Goal: Task Accomplishment & Management: Manage account settings

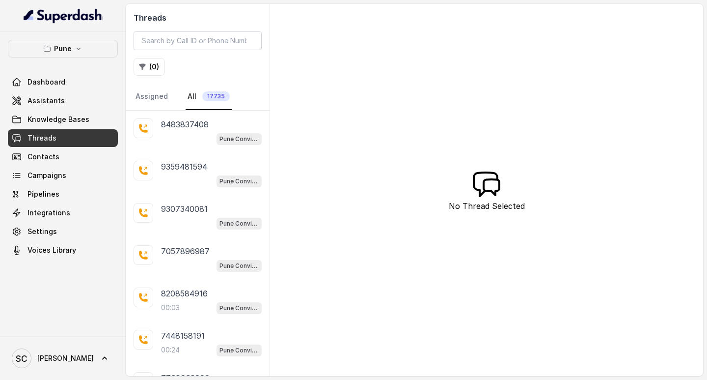
click at [53, 135] on span "Threads" at bounding box center [42, 138] width 29 height 10
click at [149, 66] on button "( 0 )" at bounding box center [149, 67] width 31 height 18
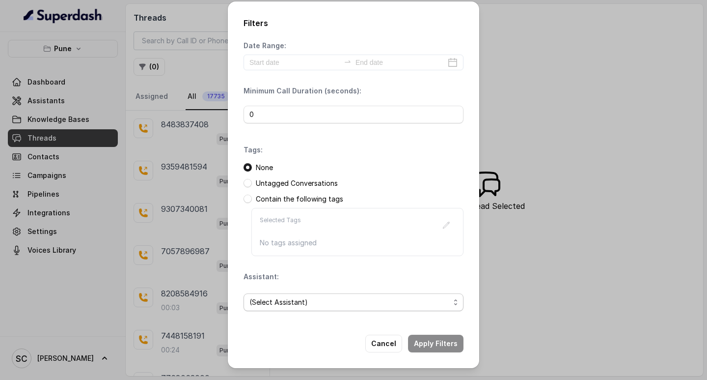
click at [283, 299] on span "(Select Assistant)" at bounding box center [350, 302] width 200 height 12
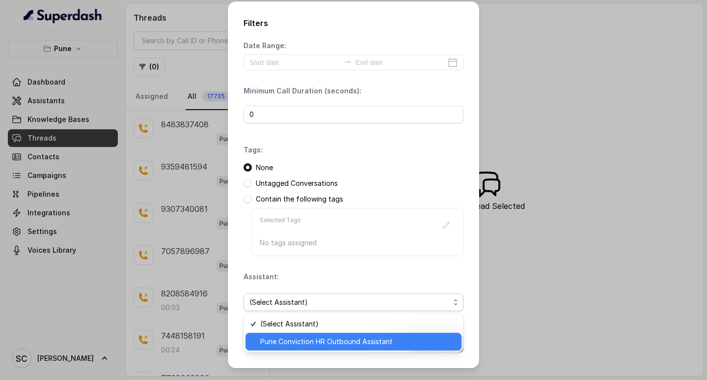
click at [291, 341] on span "Pune Conviction HR Outbound Assistant" at bounding box center [358, 342] width 196 height 12
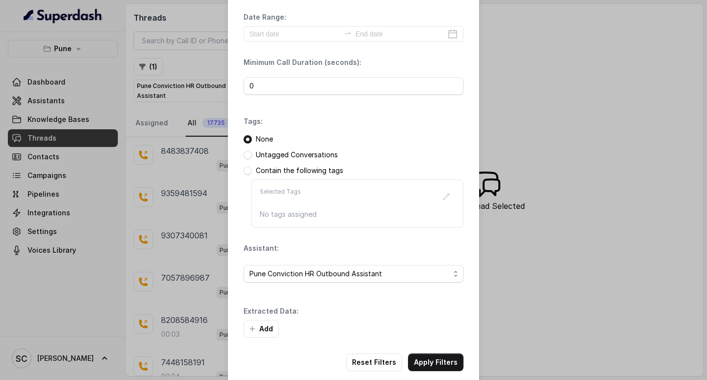
scroll to position [42, 0]
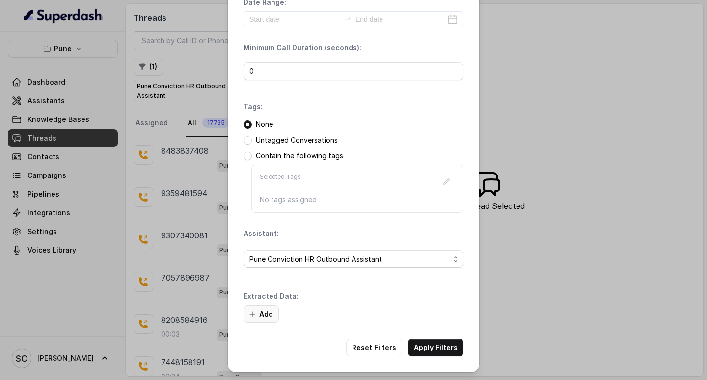
click at [257, 308] on button "Add" at bounding box center [261, 314] width 35 height 18
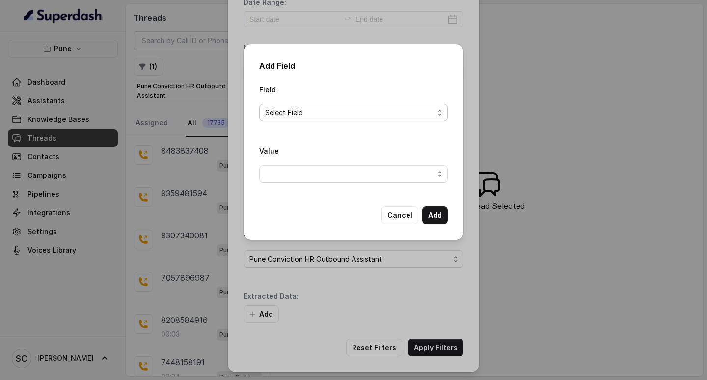
click at [378, 111] on span "Select Field" at bounding box center [349, 113] width 169 height 12
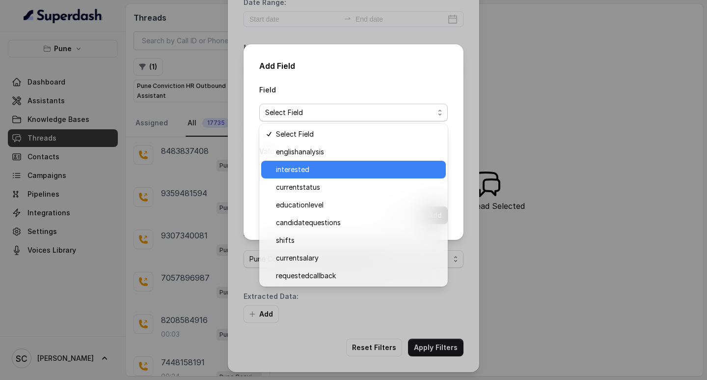
click at [337, 173] on span "interested" at bounding box center [358, 170] width 164 height 12
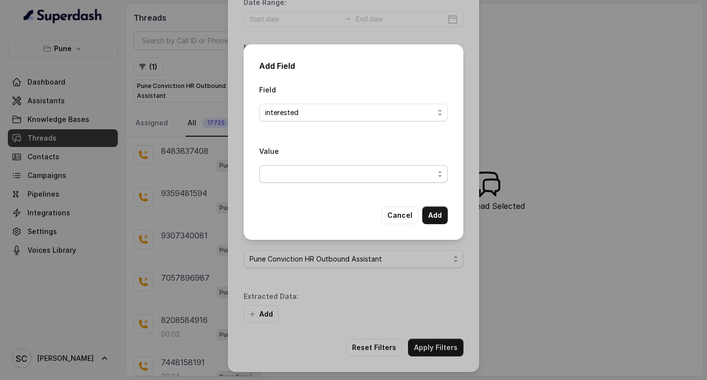
click at [346, 175] on span "button" at bounding box center [353, 174] width 189 height 18
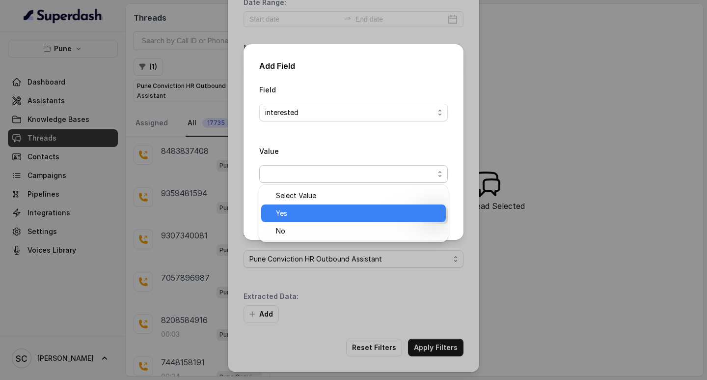
click at [317, 215] on span "Yes" at bounding box center [358, 213] width 164 height 12
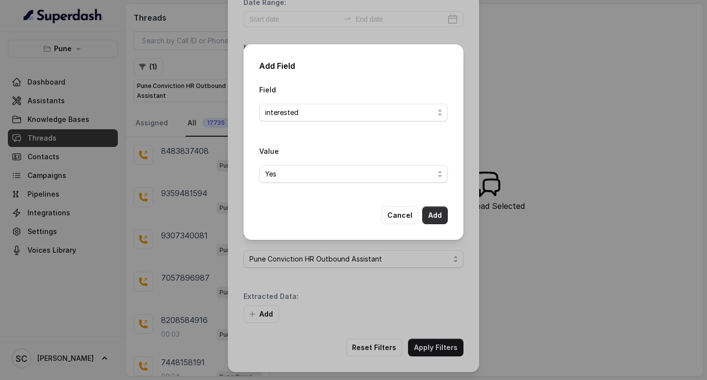
click at [442, 215] on button "Add" at bounding box center [435, 215] width 26 height 18
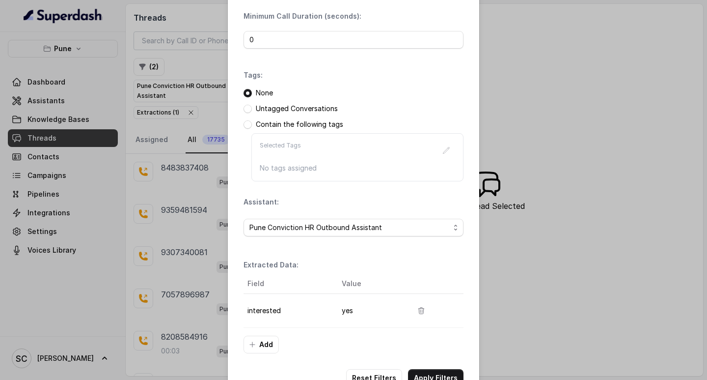
scroll to position [104, 0]
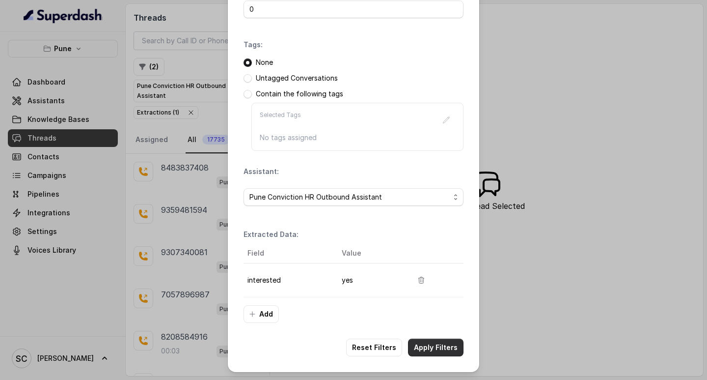
click at [431, 348] on button "Apply Filters" at bounding box center [436, 347] width 56 height 18
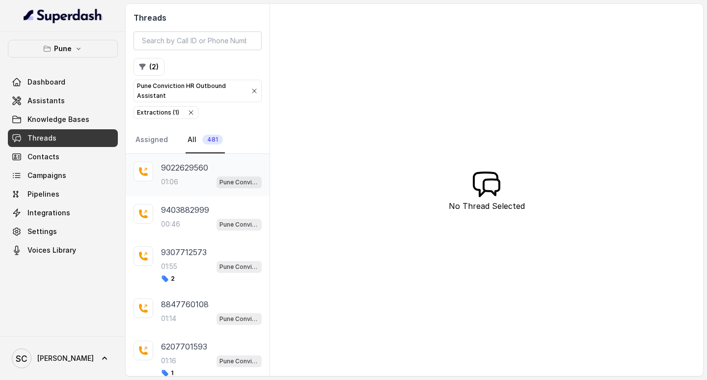
click at [184, 163] on p "9022629560" at bounding box center [184, 168] width 47 height 12
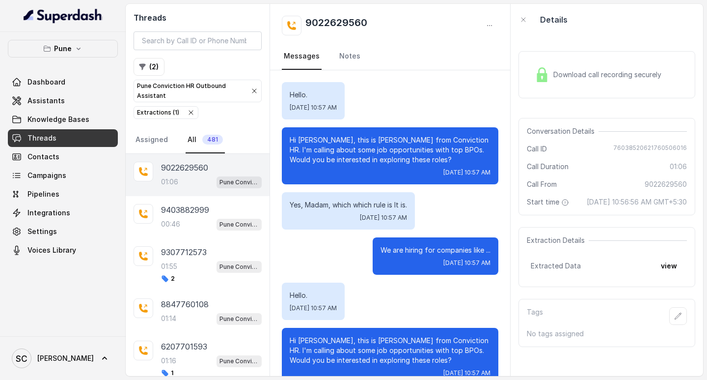
scroll to position [602, 0]
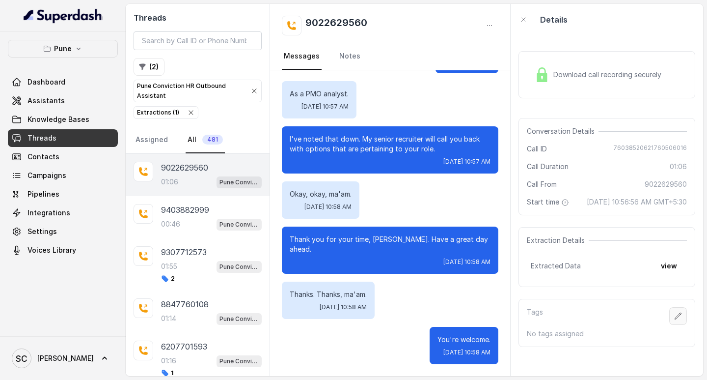
click at [675, 307] on div "Download call recording securely Conversation Details Call ID [PHONE_NUMBER] Ca…" at bounding box center [607, 205] width 193 height 340
click at [671, 321] on button "button" at bounding box center [679, 316] width 18 height 18
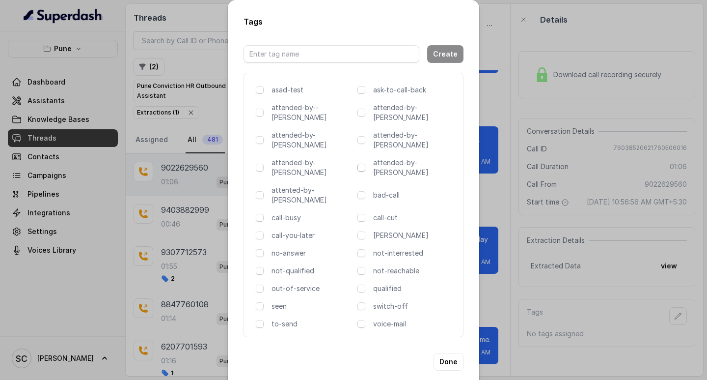
click at [364, 164] on span at bounding box center [362, 168] width 8 height 8
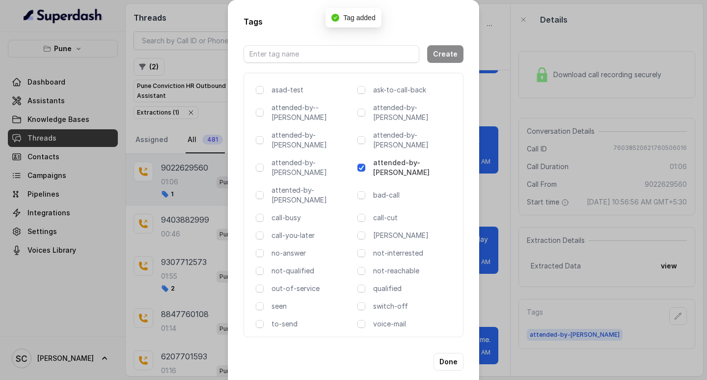
click at [491, 188] on div "Tags Create asad-test ask-to-call-back attended-by--[PERSON_NAME] attended-by-[…" at bounding box center [353, 190] width 707 height 380
click at [449, 328] on div "You're welcome. [DATE] 10:58 AM" at bounding box center [464, 345] width 69 height 37
click at [444, 327] on div "You're welcome. [DATE] 10:58 AM" at bounding box center [464, 345] width 69 height 37
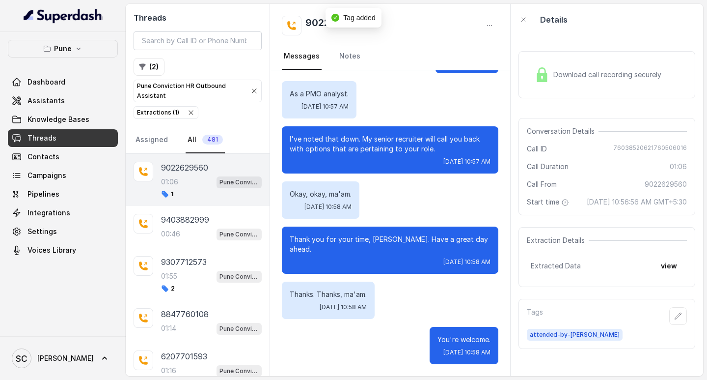
click at [454, 330] on div "You're welcome. [DATE] 10:58 AM" at bounding box center [464, 345] width 69 height 37
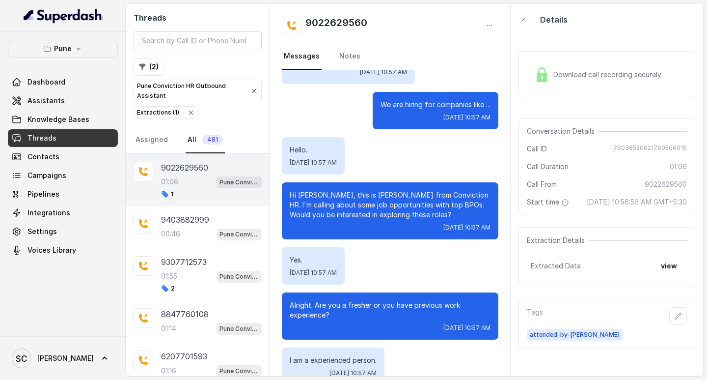
scroll to position [0, 0]
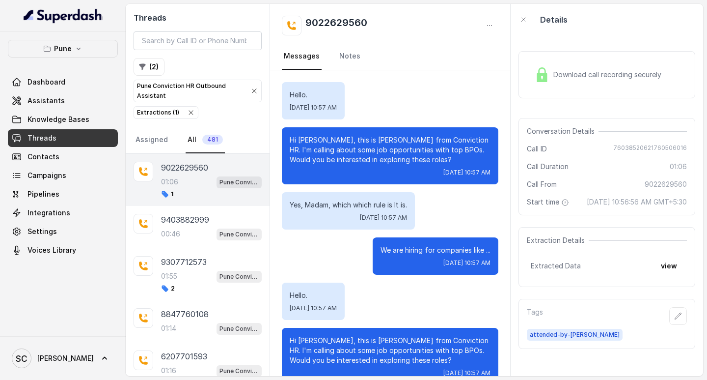
click at [332, 20] on h2 "9022629560" at bounding box center [337, 26] width 62 height 20
copy h2 "9022629560"
click at [345, 57] on link "Notes" at bounding box center [349, 56] width 25 height 27
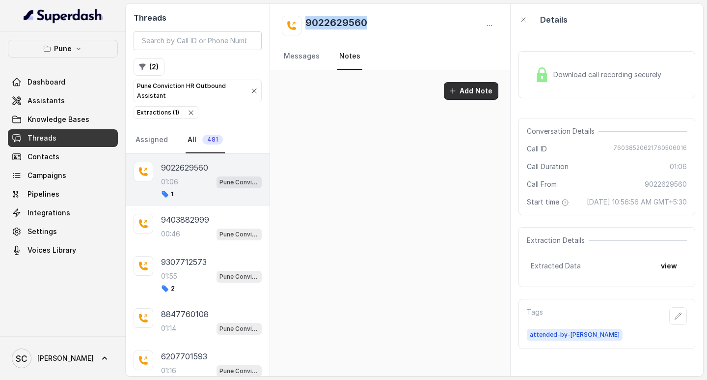
click at [456, 84] on button "Add Note" at bounding box center [471, 91] width 55 height 18
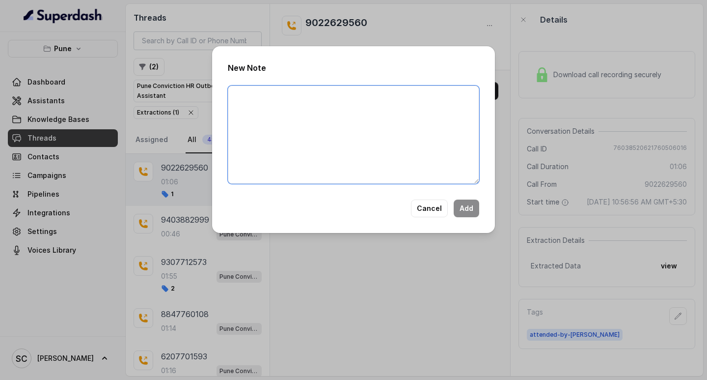
click at [241, 100] on textarea at bounding box center [354, 134] width 252 height 98
paste textarea "Name: Number: Recruiter: Name of attender: Comments: AI Improvement:"
click at [264, 99] on textarea "Name: Number: Recruiter: Name of attender: Comments: AI Improvement:" at bounding box center [354, 134] width 252 height 98
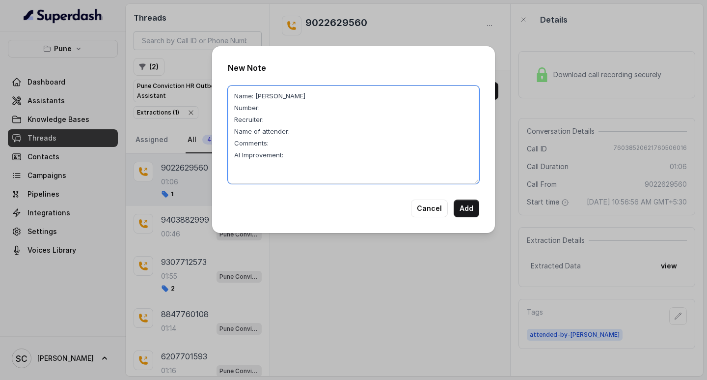
click at [263, 110] on textarea "Name: [PERSON_NAME] Number: Recruiter: Name of attender: Comments: AI Improveme…" at bounding box center [354, 134] width 252 height 98
click at [266, 122] on textarea "Name: [PERSON_NAME] Number: 9022629560 Recruiter: Name of attender: Comments: A…" at bounding box center [354, 134] width 252 height 98
click at [297, 133] on textarea "Name: [PERSON_NAME] Number: 9022629560 Recruiter: SABA Name of attender: Commen…" at bounding box center [354, 134] width 252 height 98
click at [284, 141] on textarea "Name: [PERSON_NAME] Number: 9022629560 Recruiter: SABA Name of attender: SABA C…" at bounding box center [354, 134] width 252 height 98
click at [291, 153] on textarea "Name: [PERSON_NAME] Number: 9022629560 Recruiter: SABA Name of attender: SABA C…" at bounding box center [354, 134] width 252 height 98
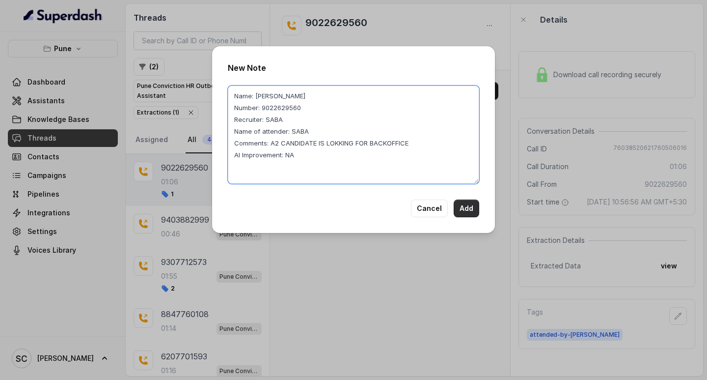
type textarea "Name: [PERSON_NAME] Number: 9022629560 Recruiter: SABA Name of attender: SABA C…"
click at [468, 204] on button "Add" at bounding box center [467, 208] width 26 height 18
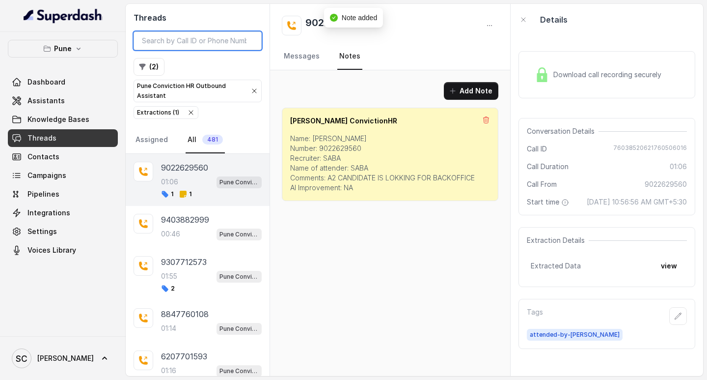
click at [162, 43] on input "search" at bounding box center [198, 40] width 128 height 19
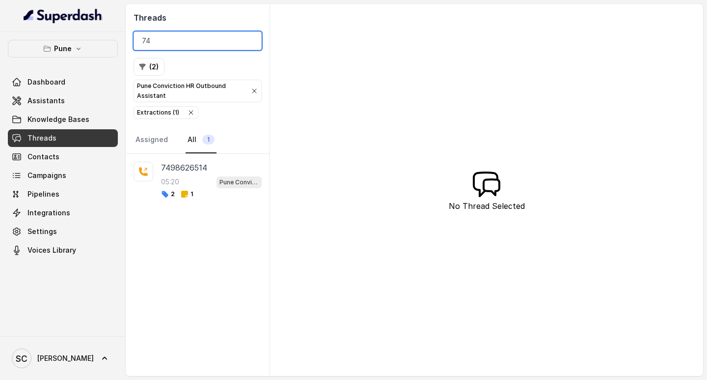
type input "7"
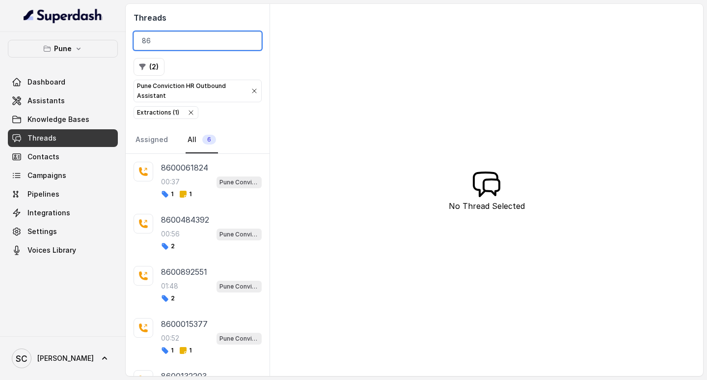
type input "8"
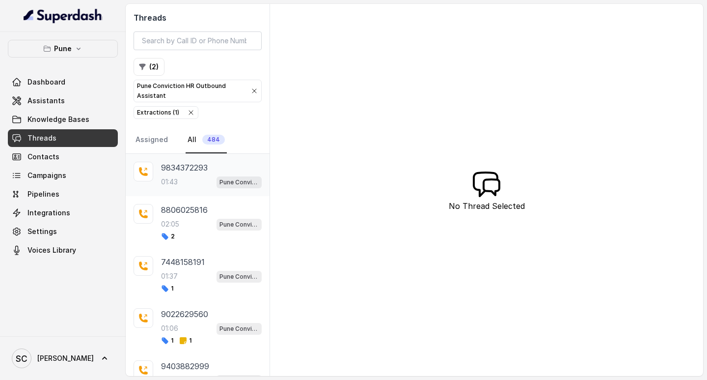
click at [204, 170] on p "9834372293" at bounding box center [184, 168] width 47 height 12
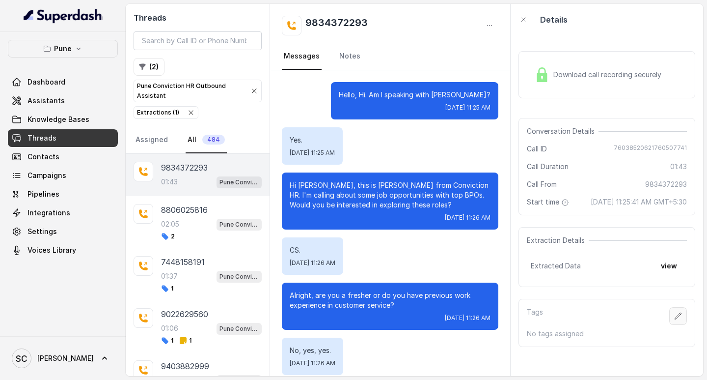
click at [675, 319] on icon "button" at bounding box center [678, 315] width 6 height 6
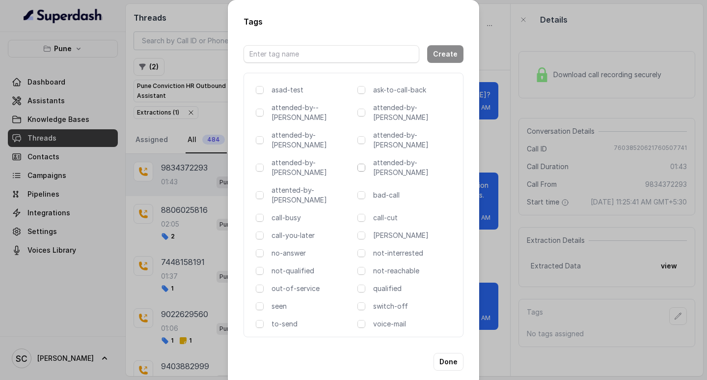
click at [363, 164] on span at bounding box center [362, 168] width 8 height 8
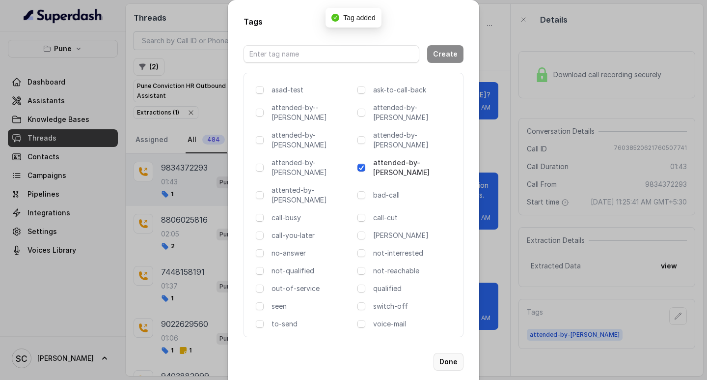
click at [443, 353] on button "Done" at bounding box center [449, 362] width 30 height 18
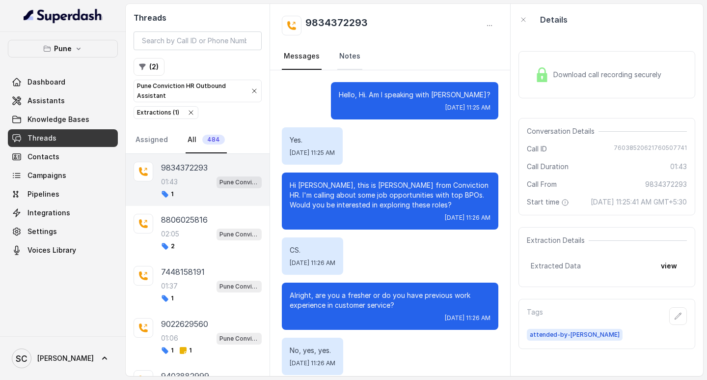
click at [354, 56] on link "Notes" at bounding box center [349, 56] width 25 height 27
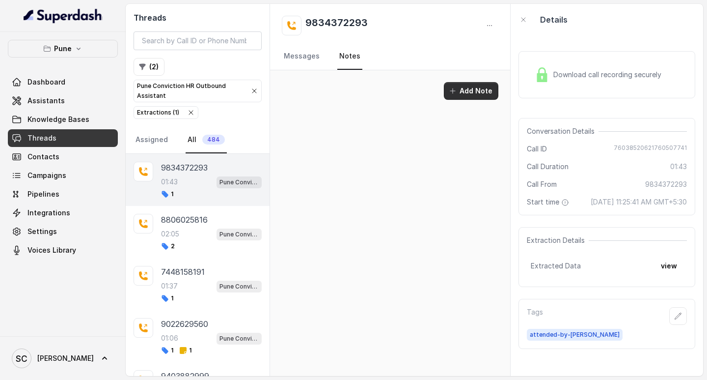
click at [468, 90] on button "Add Note" at bounding box center [471, 91] width 55 height 18
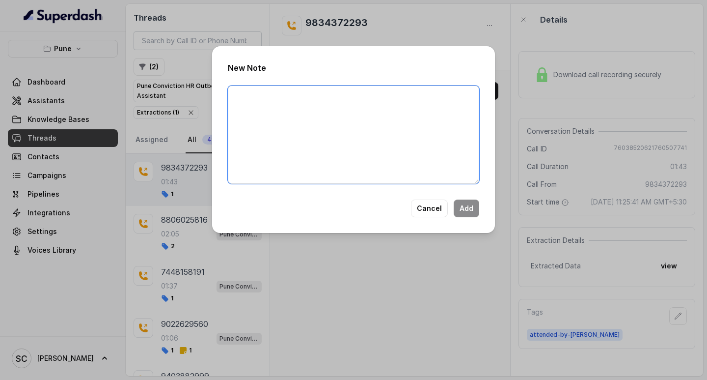
click at [276, 112] on textarea at bounding box center [354, 134] width 252 height 98
paste textarea "Name: Number: Recruiter: Name of attender: Comments: AI Improvement:"
click at [265, 103] on textarea "Name: Number: Recruiter: Name of attender: Comments: AI Improvement:" at bounding box center [354, 134] width 252 height 98
click at [265, 102] on textarea "Name: Number: Recruiter: Name of attender: Comments: AI Improvement:" at bounding box center [354, 134] width 252 height 98
click at [255, 94] on textarea "Name: Number: Recruiter: Name of attender: Comments: AI Improvement:" at bounding box center [354, 134] width 252 height 98
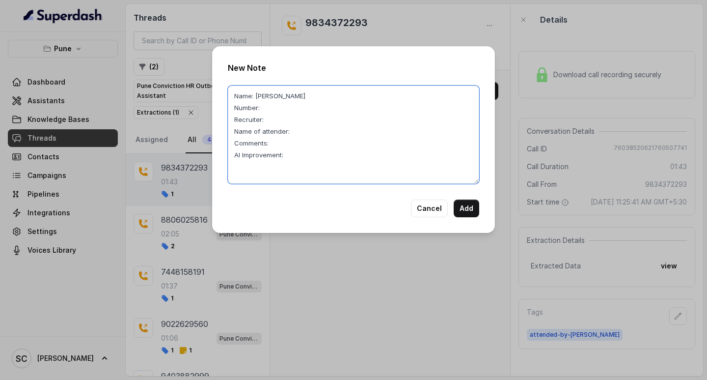
click at [265, 114] on textarea "Name: [PERSON_NAME] Number: Recruiter: Name of attender: Comments: AI Improveme…" at bounding box center [354, 134] width 252 height 98
click at [264, 110] on textarea "Name: [PERSON_NAME] Number: Recruiter: Name of attender: Comments: AI Improveme…" at bounding box center [354, 134] width 252 height 98
click at [268, 120] on textarea "Name: [PERSON_NAME] Number: 9834372293 Recruiter: Name of attender: Comments: A…" at bounding box center [354, 134] width 252 height 98
click at [292, 133] on textarea "Name: [PERSON_NAME] Number: 9834372293 Recruiter: SABA Name of attender: Commen…" at bounding box center [354, 134] width 252 height 98
click at [285, 141] on textarea "Name: [PERSON_NAME] Number: 9834372293 Recruiter: SABA Name of attender: SABA C…" at bounding box center [354, 134] width 252 height 98
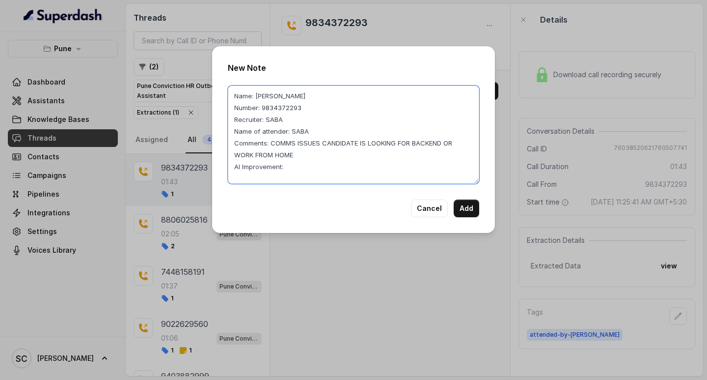
click at [284, 164] on textarea "Name: [PERSON_NAME] Number: 9834372293 Recruiter: SABA Name of attender: SABA C…" at bounding box center [354, 134] width 252 height 98
drag, startPoint x: 271, startPoint y: 141, endPoint x: 300, endPoint y: 158, distance: 33.4
click at [300, 158] on textarea "Name: [PERSON_NAME] Number: 9834372293 Recruiter: SABA Name of attender: SABA C…" at bounding box center [354, 134] width 252 height 98
type textarea "Name: [PERSON_NAME] Number: 9834372293 Recruiter: SABA Name of attender: SABA C…"
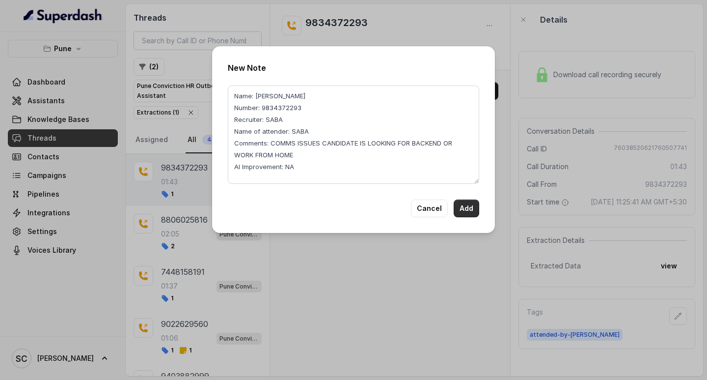
click at [474, 209] on button "Add" at bounding box center [467, 208] width 26 height 18
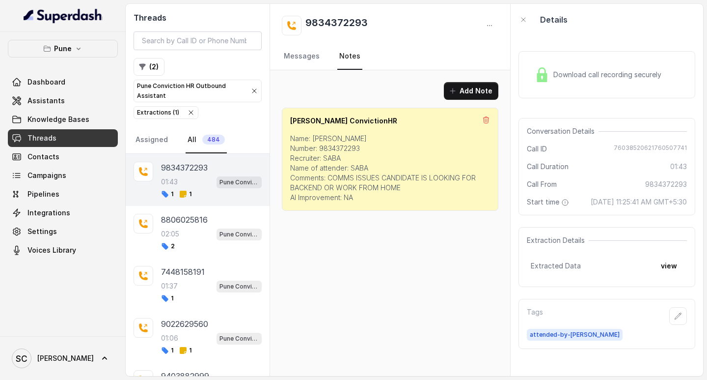
click at [333, 28] on h2 "9834372293" at bounding box center [337, 26] width 62 height 20
copy h2 "9834372293"
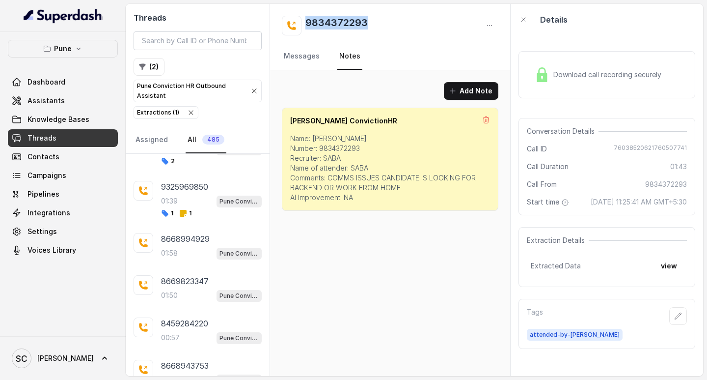
scroll to position [990, 0]
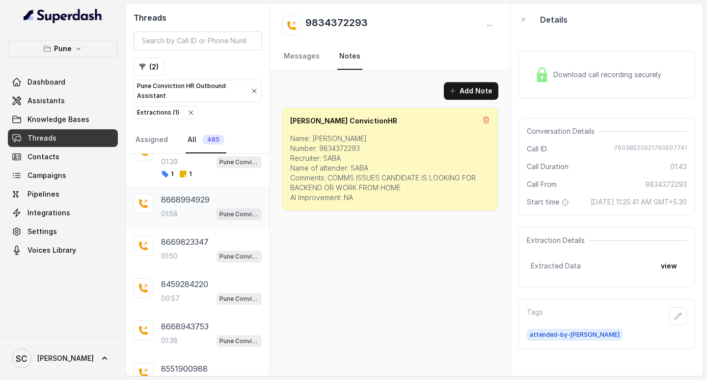
click at [187, 211] on div "01:58 Pune Conviction HR Outbound Assistant" at bounding box center [211, 213] width 101 height 13
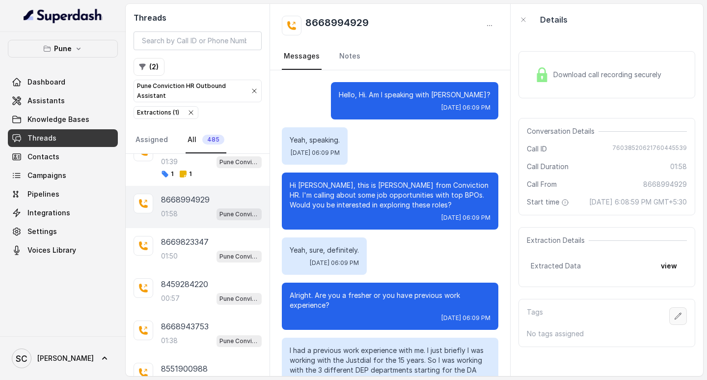
click at [670, 325] on button "button" at bounding box center [679, 316] width 18 height 18
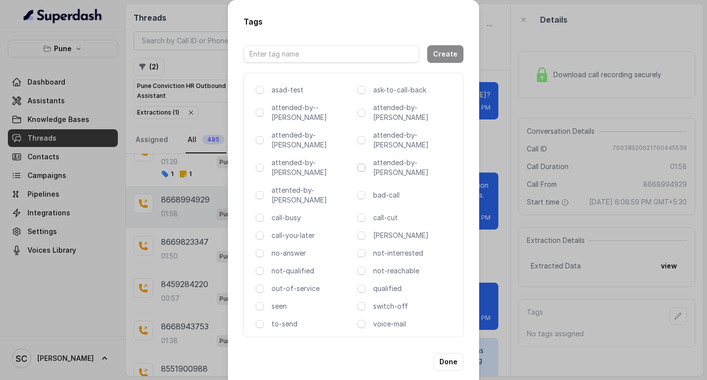
click at [362, 164] on span at bounding box center [362, 168] width 8 height 8
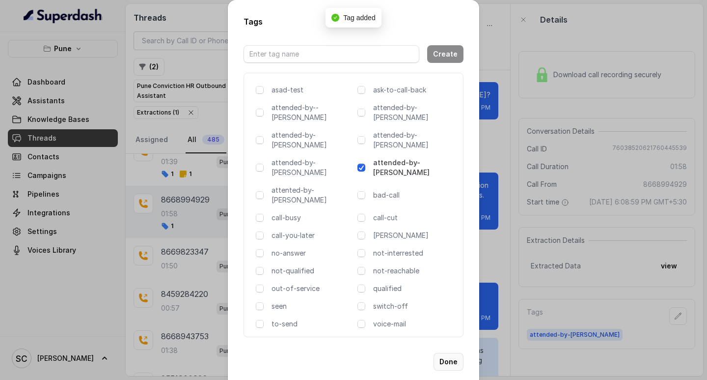
click at [448, 353] on button "Done" at bounding box center [449, 362] width 30 height 18
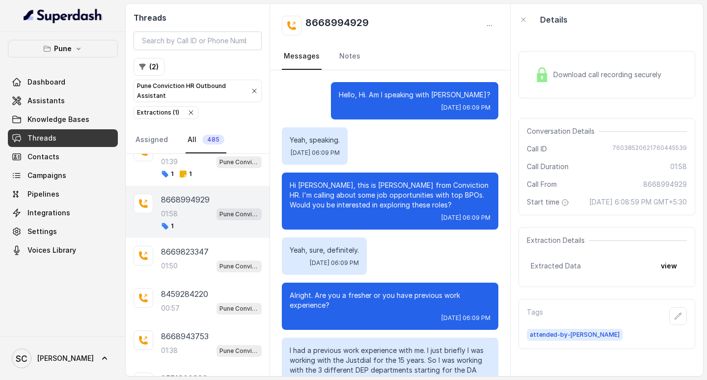
click at [335, 18] on h2 "8668994929" at bounding box center [337, 26] width 63 height 20
copy h2 "8668994929"
click at [626, 200] on span "[DATE] 6:08:59 PM GMT+5:30" at bounding box center [638, 202] width 98 height 10
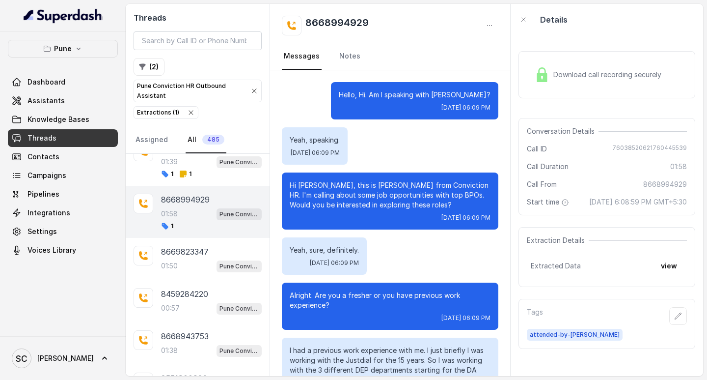
click at [605, 187] on div "Call From [PHONE_NUMBER]" at bounding box center [607, 184] width 160 height 10
click at [670, 325] on button "button" at bounding box center [679, 316] width 18 height 18
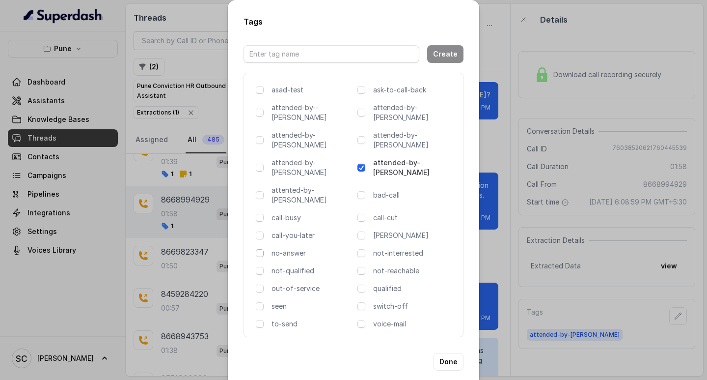
click at [258, 249] on span at bounding box center [260, 253] width 8 height 8
click at [451, 353] on button "Done" at bounding box center [449, 362] width 30 height 18
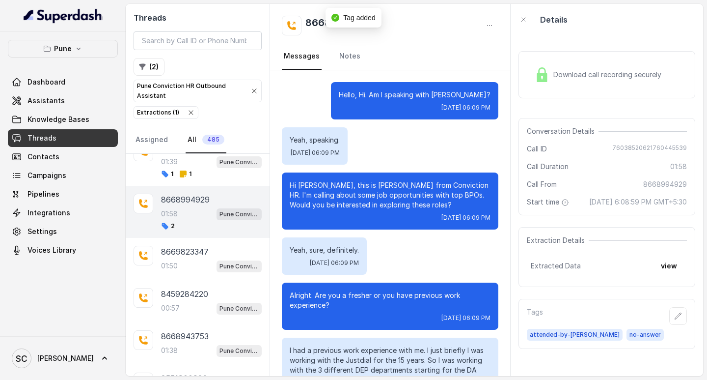
click at [319, 19] on h2 "8668994929" at bounding box center [337, 26] width 63 height 20
copy h2 "8668994929"
drag, startPoint x: 618, startPoint y: 200, endPoint x: 661, endPoint y: 199, distance: 43.2
click at [661, 199] on span "[DATE] 6:08:59 PM GMT+5:30" at bounding box center [638, 202] width 98 height 10
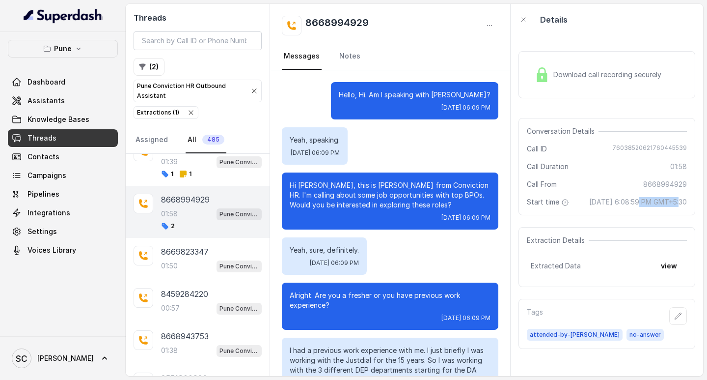
copy span "6:08:59 PM"
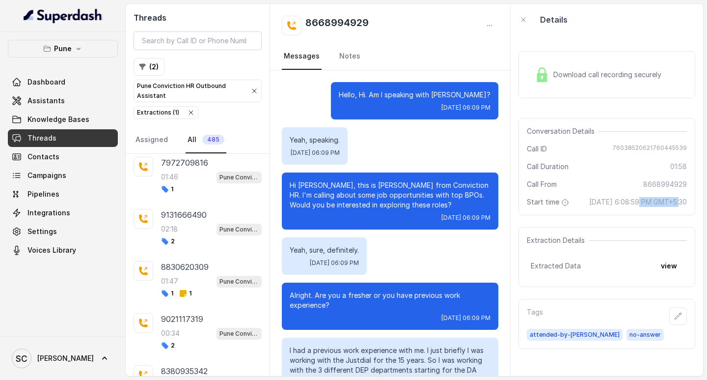
scroll to position [695, 0]
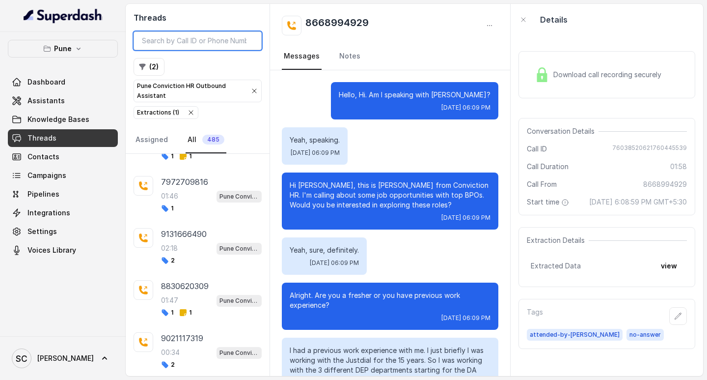
click at [197, 46] on input "search" at bounding box center [198, 40] width 128 height 19
paste input "9834372293"
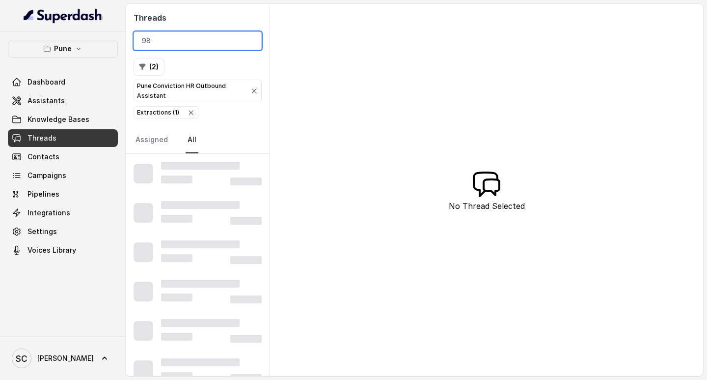
type input "9"
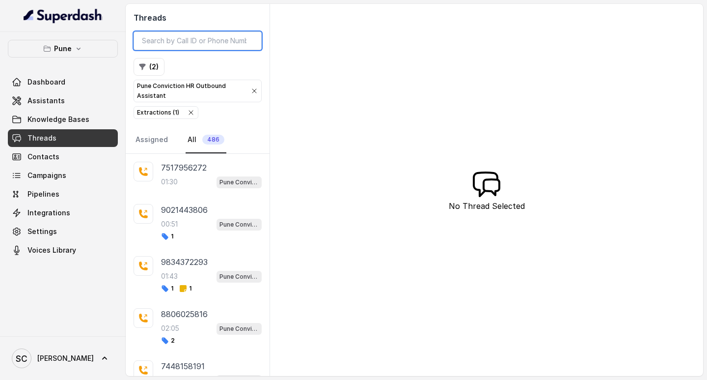
click at [189, 42] on input "search" at bounding box center [198, 40] width 128 height 19
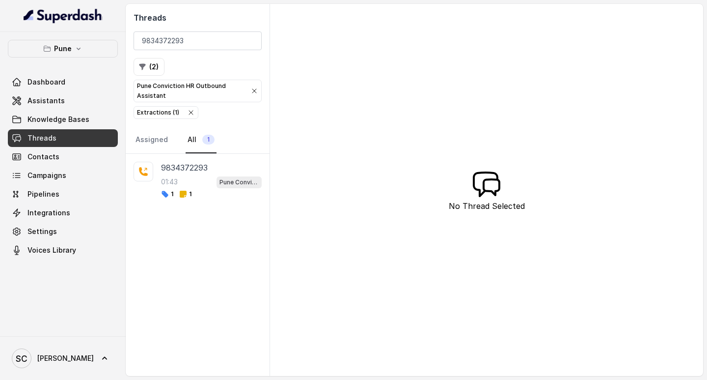
click at [585, 289] on div "Threads 9834372293 ( 2 ) Pune Conviction HR Outbound Assistant Extractions ( 1 …" at bounding box center [415, 190] width 578 height 372
click at [178, 178] on p "01:43" at bounding box center [169, 182] width 17 height 10
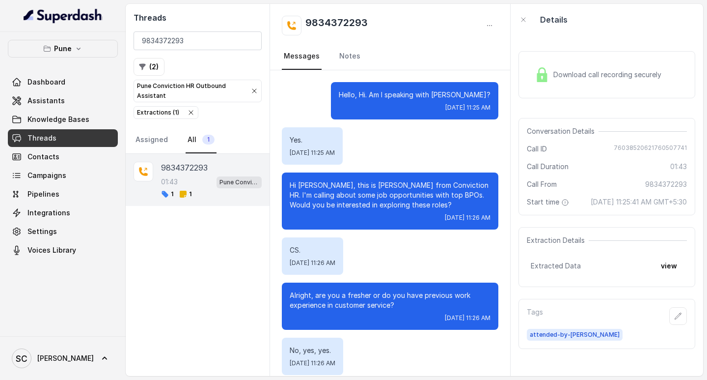
scroll to position [867, 0]
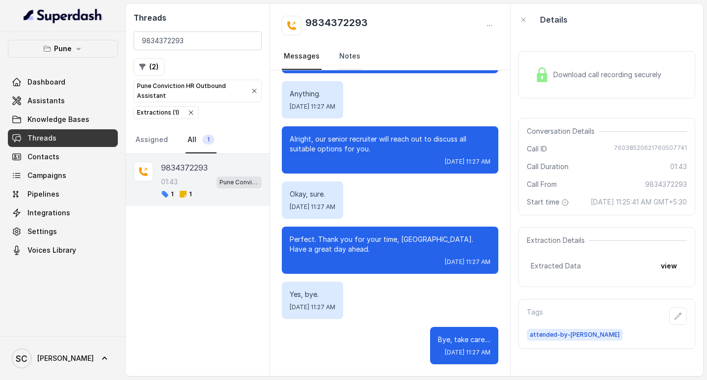
click at [351, 53] on link "Notes" at bounding box center [349, 56] width 25 height 27
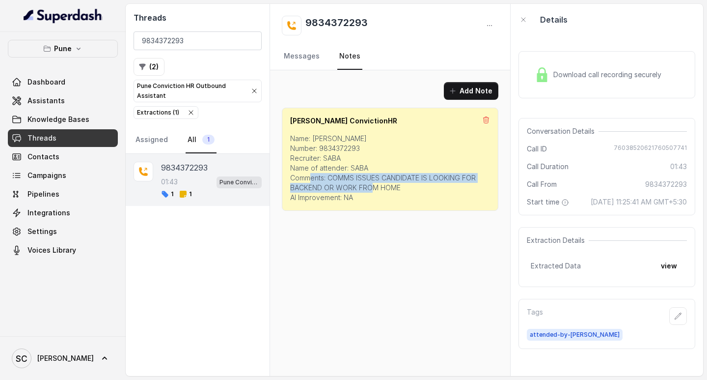
drag, startPoint x: 330, startPoint y: 177, endPoint x: 408, endPoint y: 189, distance: 78.6
click at [408, 189] on p "Name: [PERSON_NAME] Number: 9834372293 Recruiter: SABA Name of attender: SABA C…" at bounding box center [390, 168] width 200 height 69
copy p "COMMS ISSUES CANDIDATE IS LOOKING FOR BACKEND OR WORK FROM HOME"
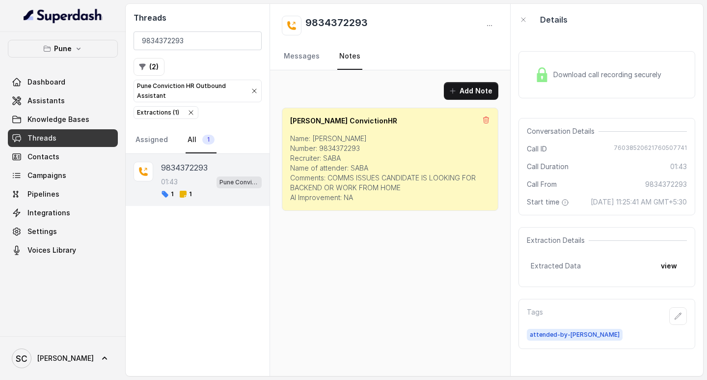
click at [437, 123] on div "[PERSON_NAME] ConvictionHR" at bounding box center [390, 121] width 200 height 10
click at [192, 28] on div "Threads 9834372293 ( 2 ) Pune Conviction HR Outbound Assistant Extractions ( 1 …" at bounding box center [198, 79] width 144 height 150
click at [193, 36] on input "9834372293" at bounding box center [198, 40] width 128 height 19
type input "9"
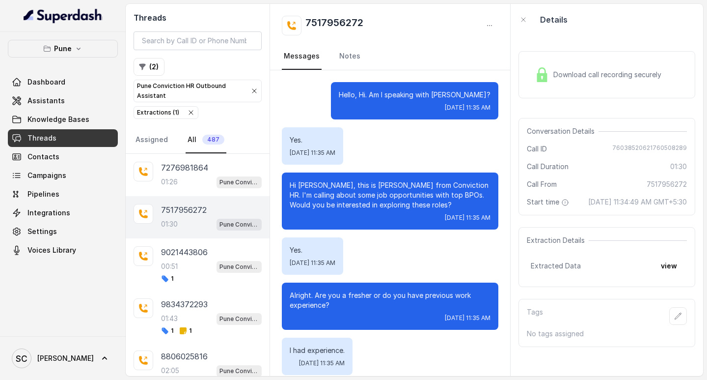
click at [201, 211] on p "7517956272" at bounding box center [184, 210] width 46 height 12
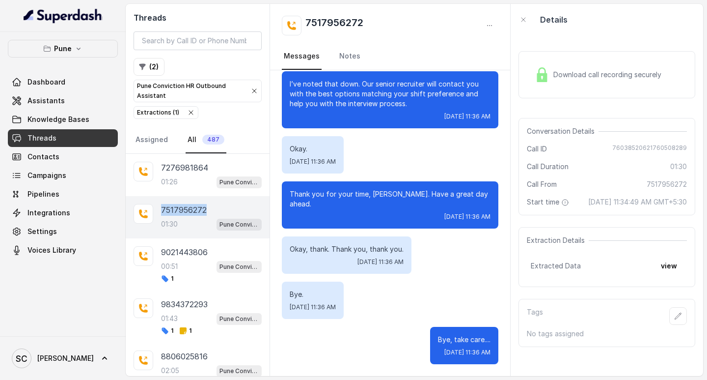
click at [201, 211] on p "7517956272" at bounding box center [184, 210] width 46 height 12
click at [171, 175] on div "01:26 Pune Conviction HR Outbound Assistant" at bounding box center [211, 181] width 101 height 13
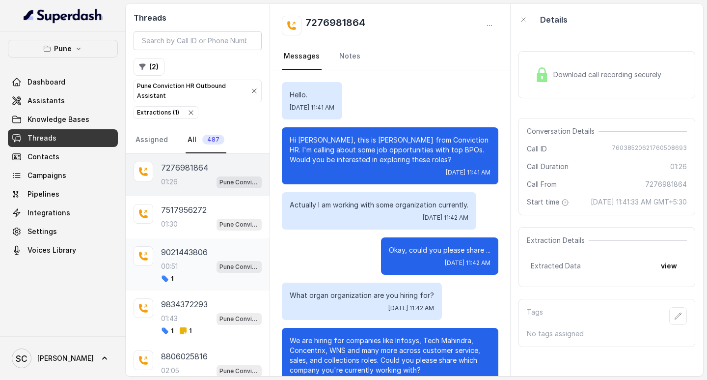
scroll to position [376, 0]
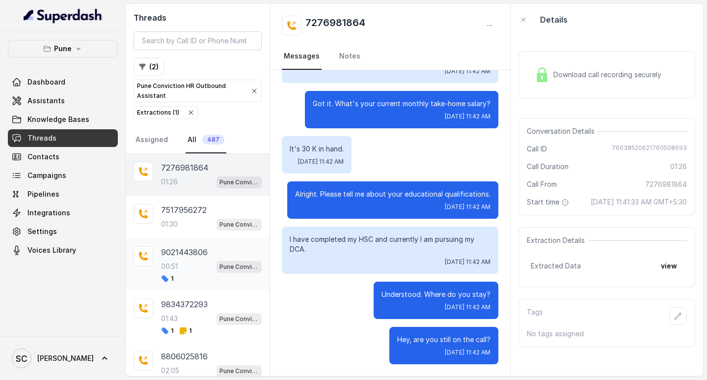
click at [179, 260] on div "00:51 Pune Conviction HR Outbound Assistant" at bounding box center [211, 266] width 101 height 13
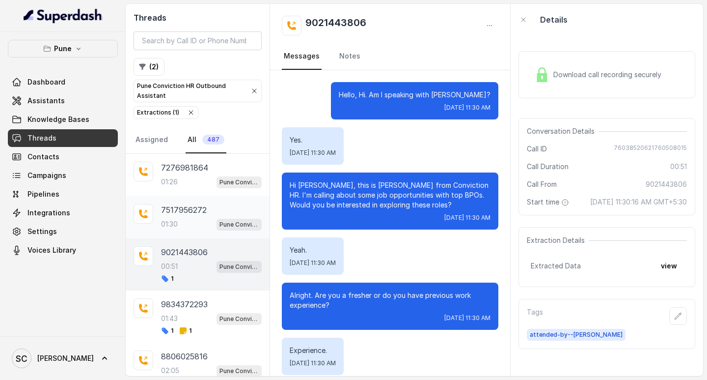
scroll to position [347, 0]
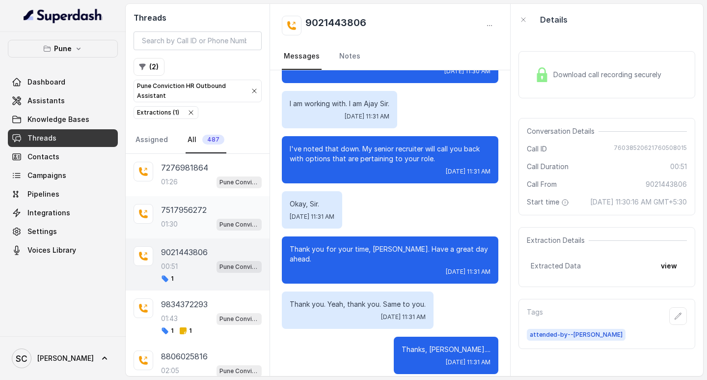
click at [186, 228] on div "01:30 Pune Conviction HR Outbound Assistant" at bounding box center [211, 224] width 101 height 13
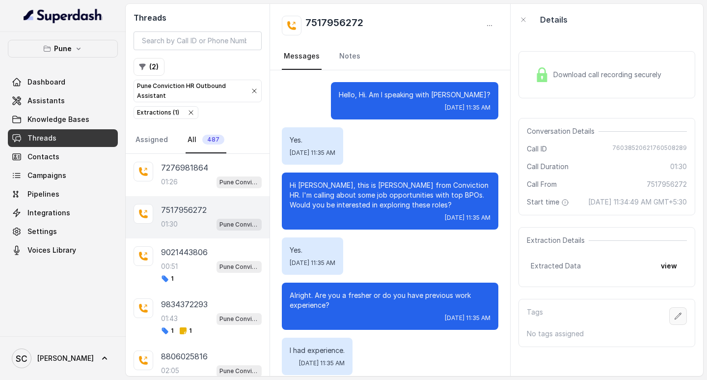
click at [674, 320] on icon "button" at bounding box center [678, 316] width 8 height 8
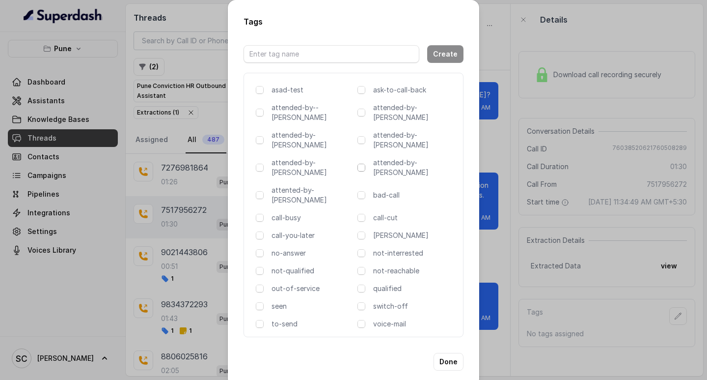
click at [360, 164] on span at bounding box center [362, 168] width 8 height 8
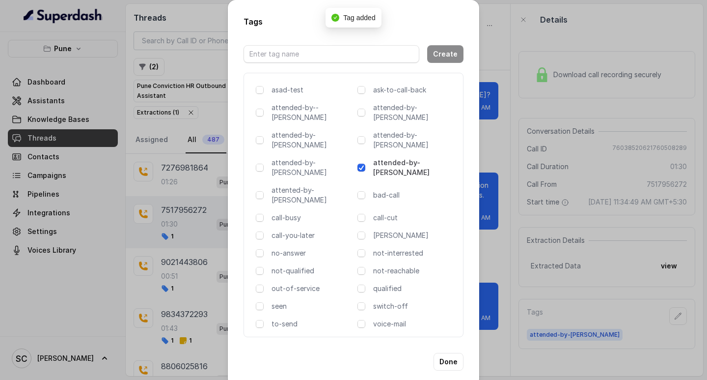
click at [453, 353] on button "Done" at bounding box center [449, 362] width 30 height 18
click at [451, 328] on div "Alright. Are you a fresher or do you have previous work experience? [DATE] 11:3…" at bounding box center [390, 305] width 217 height 47
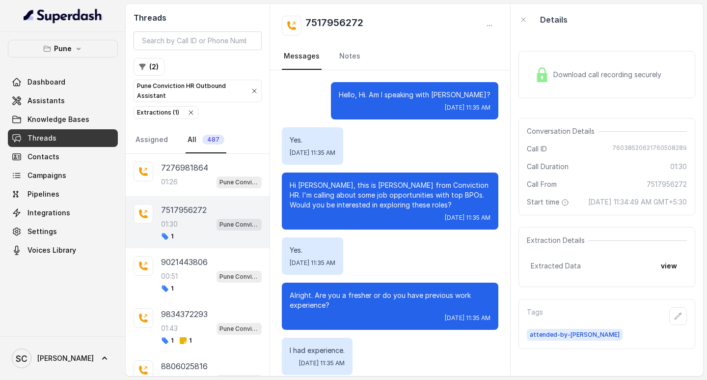
click at [329, 21] on h2 "7517956272" at bounding box center [335, 26] width 58 height 20
copy h2 "7517956272"
click at [169, 173] on div "7276981864 01:26 Pune Conviction HR Outbound Assistant" at bounding box center [211, 175] width 101 height 27
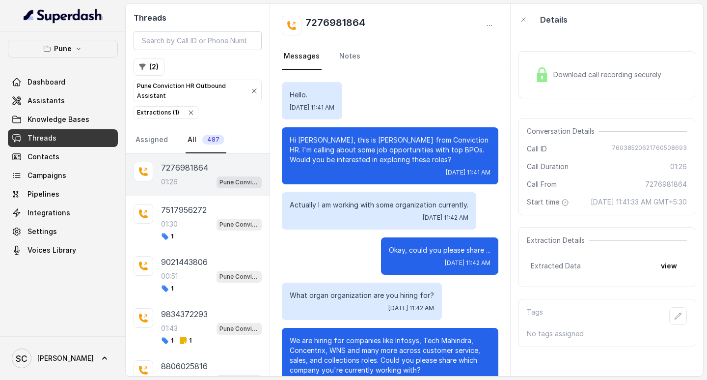
scroll to position [376, 0]
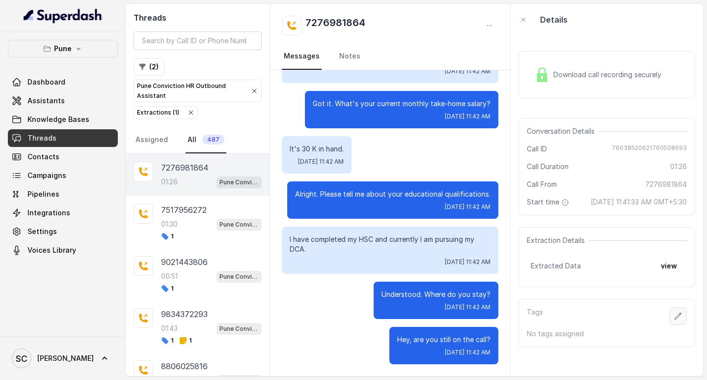
click at [674, 320] on icon "button" at bounding box center [678, 316] width 8 height 8
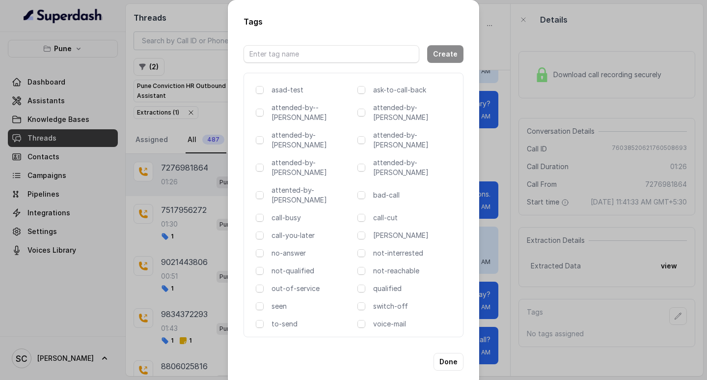
click at [363, 164] on span at bounding box center [362, 168] width 8 height 8
click at [360, 164] on span at bounding box center [362, 168] width 8 height 8
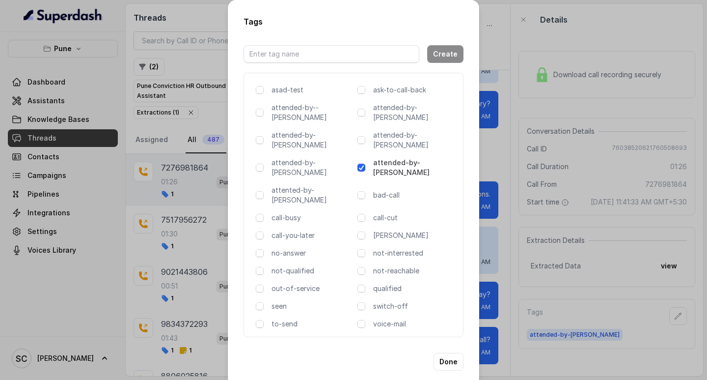
click at [342, 154] on div "asad-test ask-to-call-back attended-by--[PERSON_NAME] attended-by-[PERSON_NAME]…" at bounding box center [354, 205] width 220 height 264
click at [457, 353] on button "Done" at bounding box center [449, 362] width 30 height 18
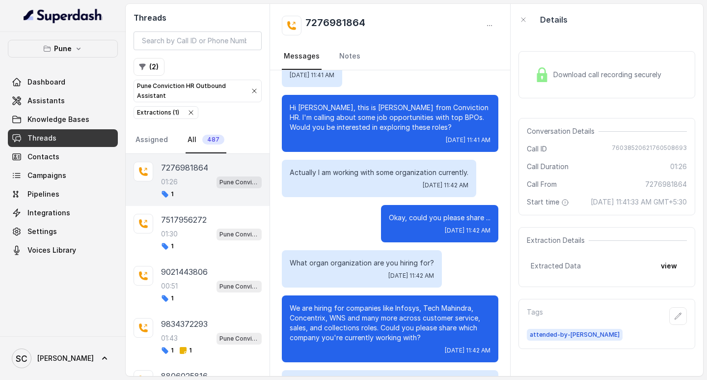
scroll to position [0, 0]
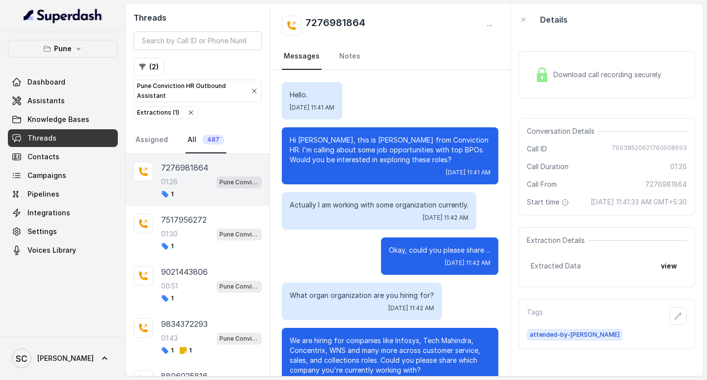
click at [333, 23] on h2 "7276981864" at bounding box center [336, 26] width 60 height 20
click at [332, 23] on h2 "7276981864" at bounding box center [336, 26] width 60 height 20
copy h2 "7276981864"
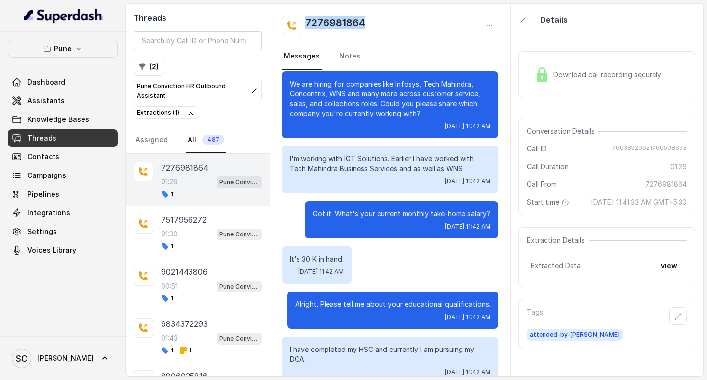
scroll to position [376, 0]
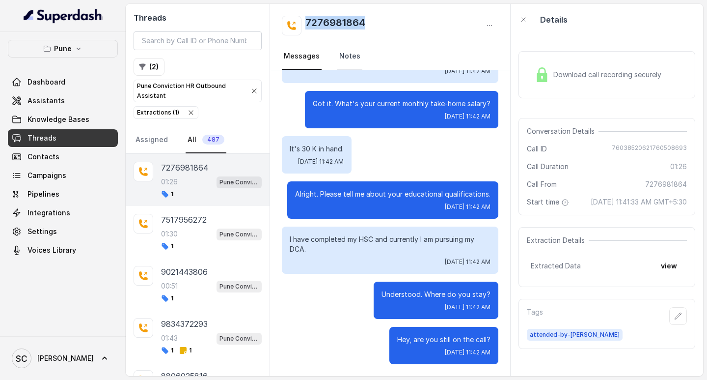
click at [340, 51] on link "Notes" at bounding box center [349, 56] width 25 height 27
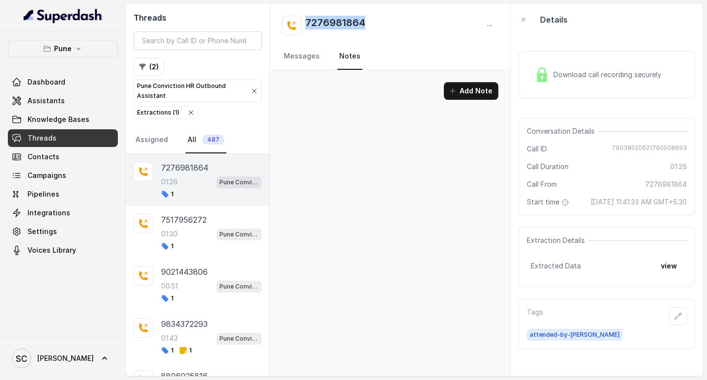
scroll to position [0, 0]
click at [482, 85] on button "Add Note" at bounding box center [471, 91] width 55 height 18
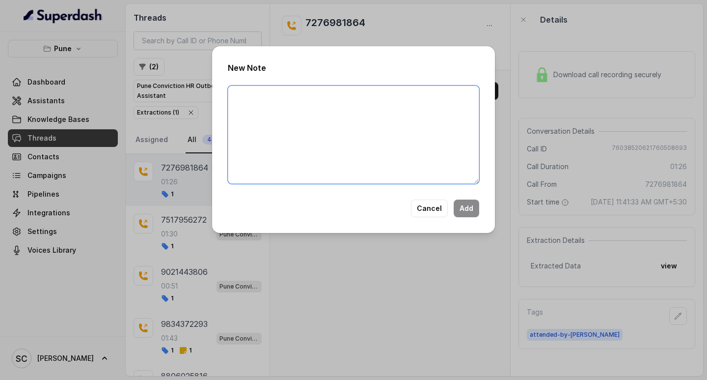
click at [293, 95] on textarea at bounding box center [354, 134] width 252 height 98
click at [240, 99] on textarea at bounding box center [354, 134] width 252 height 98
paste textarea "Name: Number: Recruiter: Name of attender: Comments: AI Improvement:"
click at [256, 93] on textarea "Name: Number: Recruiter: Name of attender: Comments: AI Improvement:" at bounding box center [354, 134] width 252 height 98
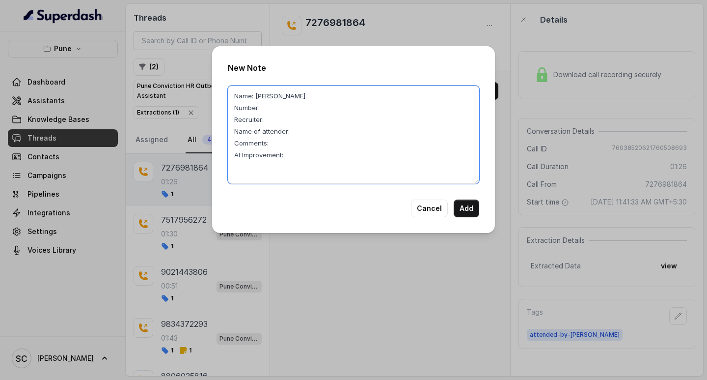
click at [265, 108] on textarea "Name: [PERSON_NAME] Number: Recruiter: Name of attender: Comments: AI Improveme…" at bounding box center [354, 134] width 252 height 98
click at [268, 120] on textarea "Name: [PERSON_NAME] Number: 7276981864 Recruiter: Name of attender: Comments: A…" at bounding box center [354, 134] width 252 height 98
click at [303, 136] on textarea "Name: [PERSON_NAME] Number: 7276981864 Recruiter: SABA Name of attender: Commen…" at bounding box center [354, 134] width 252 height 98
click at [278, 141] on textarea "Name: [PERSON_NAME] Number: 7276981864 Recruiter: SABA Name of attender: SABA C…" at bounding box center [354, 134] width 252 height 98
click at [473, 141] on textarea "Name: [PERSON_NAME] Number: 7276981864 Recruiter: SABA Name of attender: [PERSO…" at bounding box center [354, 134] width 252 height 98
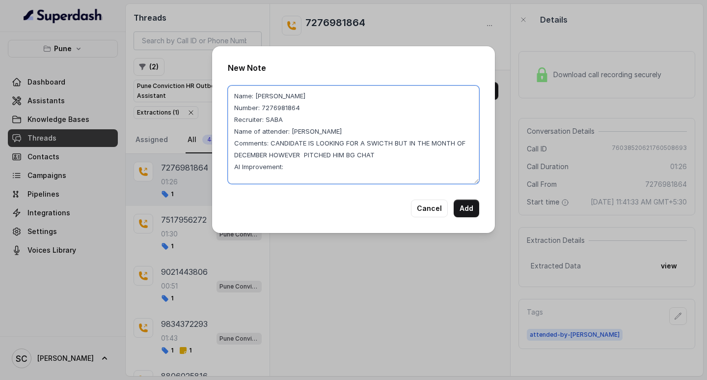
click at [303, 168] on textarea "Name: [PERSON_NAME] Number: 7276981864 Recruiter: SABA Name of attender: [PERSO…" at bounding box center [354, 134] width 252 height 98
drag, startPoint x: 271, startPoint y: 142, endPoint x: 384, endPoint y: 164, distance: 114.5
click at [384, 163] on textarea "Name: [PERSON_NAME] Number: 7276981864 Recruiter: SABA Name of attender: SABA C…" at bounding box center [354, 134] width 252 height 98
click at [343, 125] on textarea "Name: [PERSON_NAME] Number: 7276981864 Recruiter: SABA Name of attender: SABA C…" at bounding box center [354, 134] width 252 height 98
drag, startPoint x: 272, startPoint y: 142, endPoint x: 381, endPoint y: 157, distance: 110.5
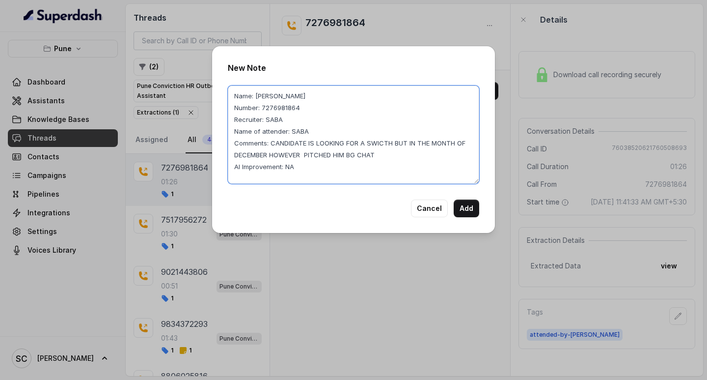
click at [381, 157] on textarea "Name: [PERSON_NAME] Number: 7276981864 Recruiter: SABA Name of attender: SABA C…" at bounding box center [354, 134] width 252 height 98
click at [296, 164] on textarea "Name: [PERSON_NAME] Number: 7276981864 Recruiter: SABA Name of attender: SABA C…" at bounding box center [354, 134] width 252 height 98
type textarea "Name: [PERSON_NAME] Number: 7276981864 Recruiter: SABA Name of attender: SABA C…"
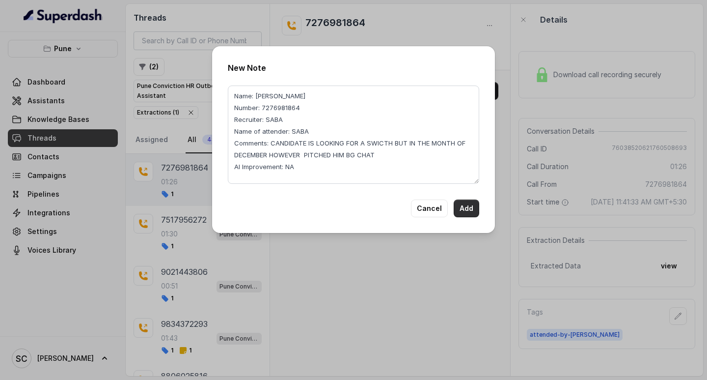
click at [464, 206] on button "Add" at bounding box center [467, 208] width 26 height 18
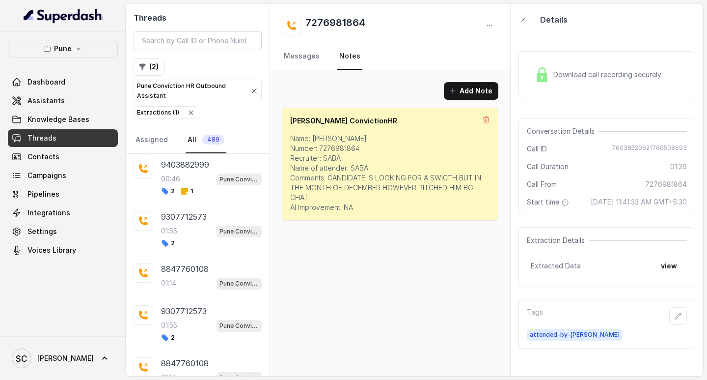
scroll to position [387, 0]
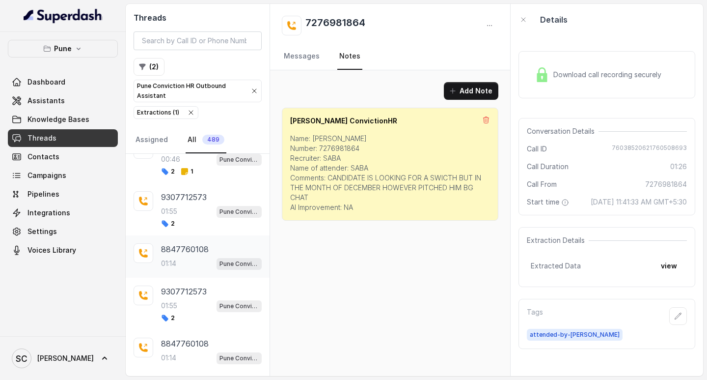
click at [195, 252] on p "8847760108" at bounding box center [185, 249] width 48 height 12
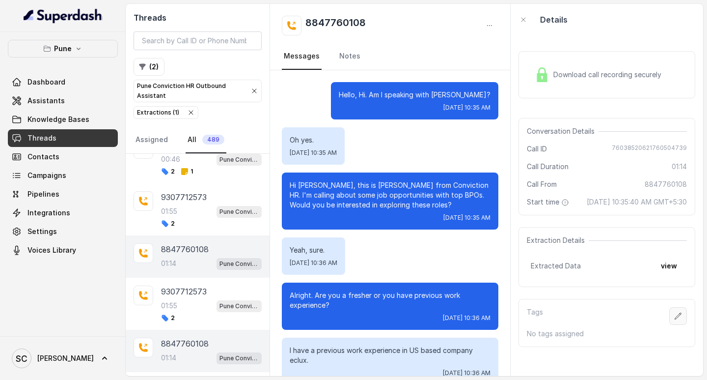
click at [676, 322] on button "button" at bounding box center [679, 316] width 18 height 18
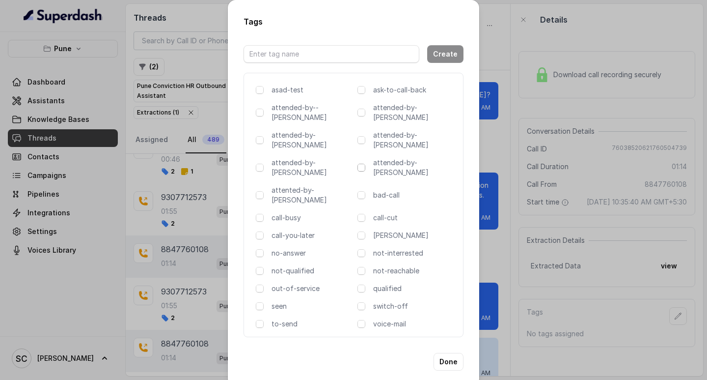
click at [364, 164] on span at bounding box center [362, 168] width 8 height 8
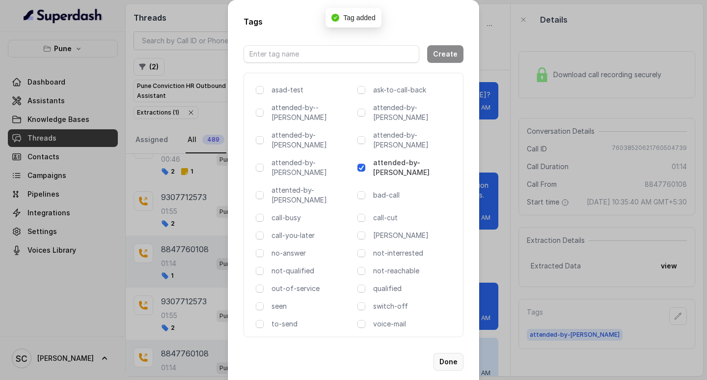
click at [454, 353] on button "Done" at bounding box center [449, 362] width 30 height 18
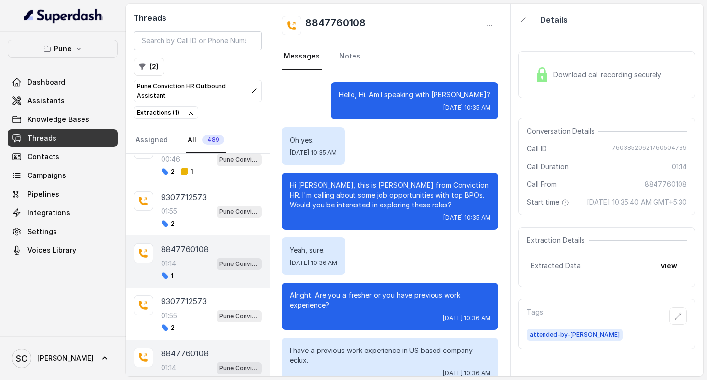
click at [320, 15] on div "8847760108 Messages Notes" at bounding box center [390, 37] width 240 height 66
copy h2 "8847760108"
drag, startPoint x: 680, startPoint y: 325, endPoint x: 659, endPoint y: 328, distance: 20.8
click at [672, 327] on div "Tags attended-by-saba" at bounding box center [607, 324] width 177 height 50
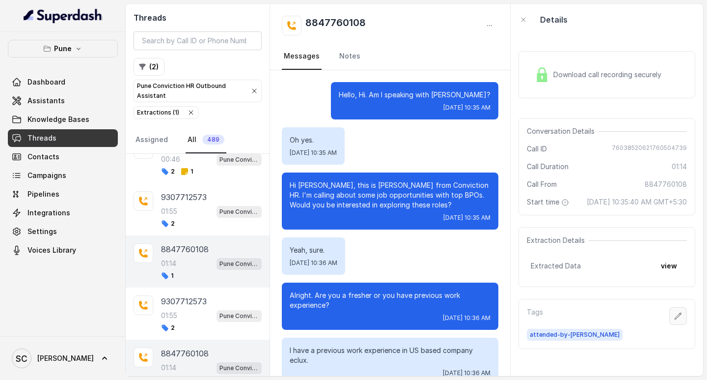
click at [674, 320] on icon "button" at bounding box center [678, 316] width 8 height 8
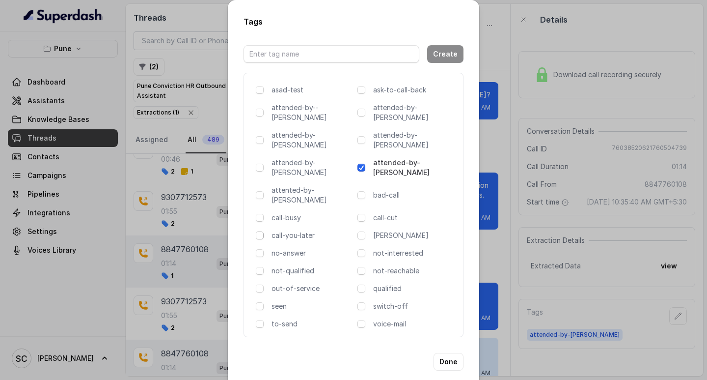
click at [261, 231] on span at bounding box center [260, 235] width 8 height 8
click at [196, 66] on div "Tags Create asad-test ask-to-call-back attended-by--[PERSON_NAME] attended-by-[…" at bounding box center [353, 190] width 707 height 380
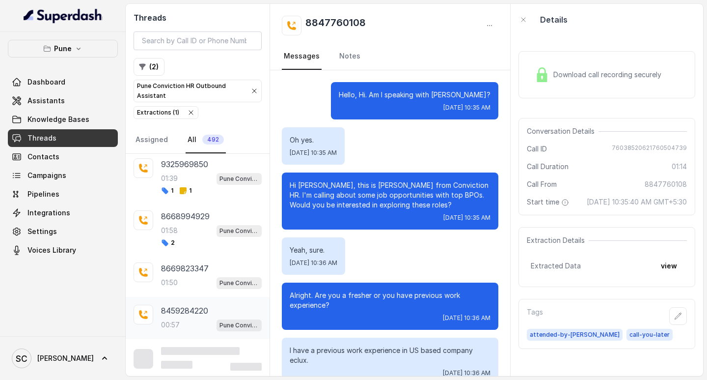
scroll to position [1360, 0]
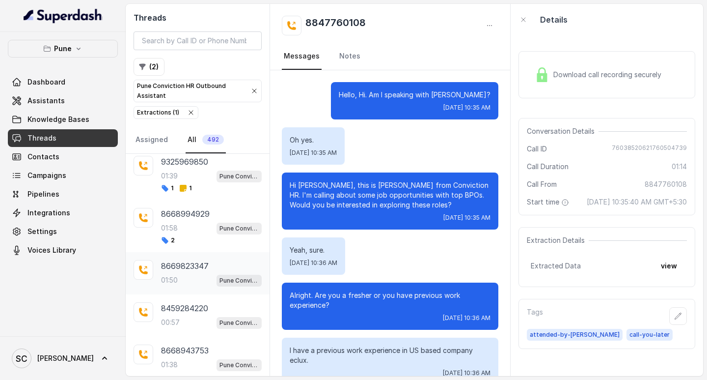
click at [182, 272] on div "8669823347 01:50 Pune Conviction HR Outbound Assistant" at bounding box center [211, 273] width 101 height 27
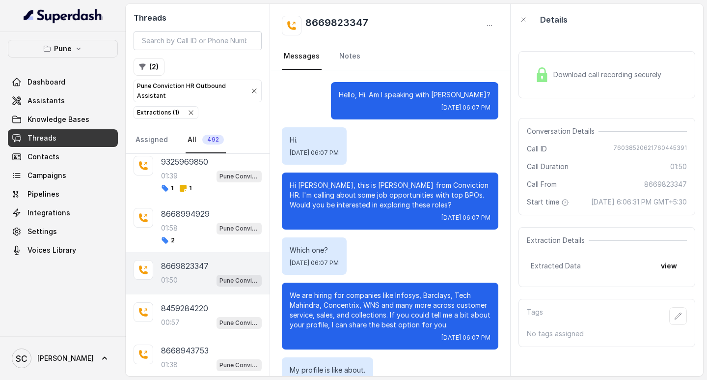
scroll to position [948, 0]
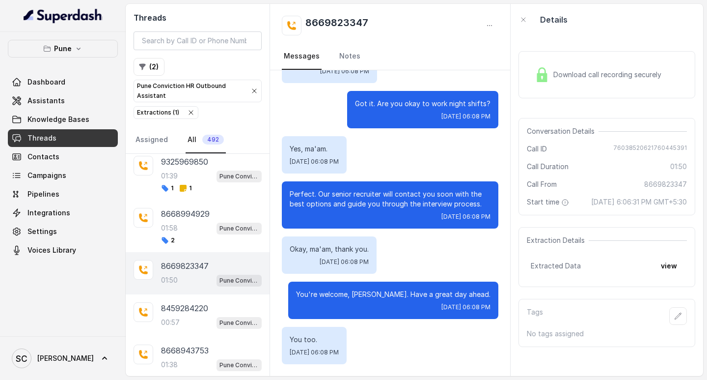
click at [339, 22] on h2 "8669823347" at bounding box center [337, 26] width 63 height 20
copy h2 "8669823347"
click at [168, 269] on p "8669823347" at bounding box center [185, 266] width 48 height 12
click at [674, 320] on icon "button" at bounding box center [678, 316] width 8 height 8
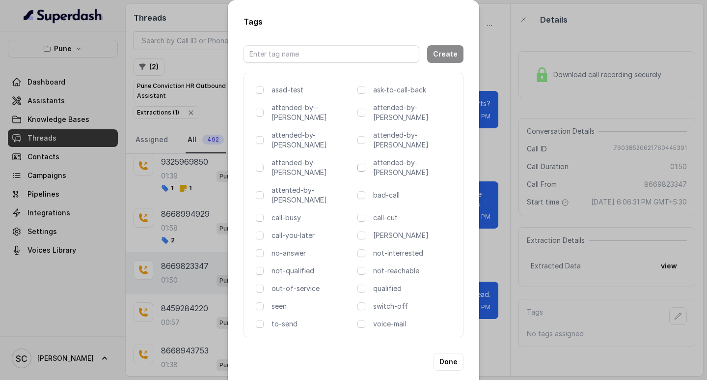
click at [358, 164] on span at bounding box center [362, 168] width 8 height 8
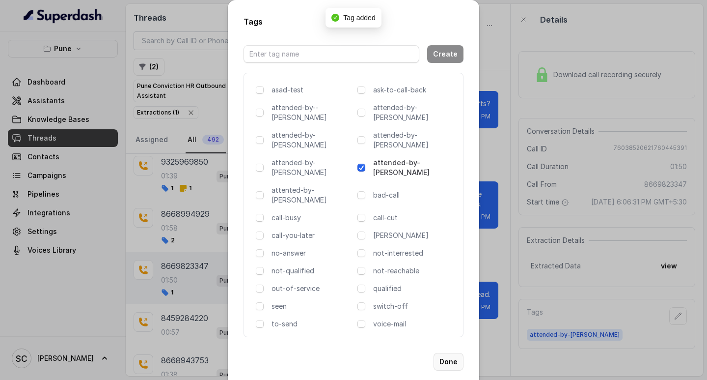
click at [448, 353] on button "Done" at bounding box center [449, 362] width 30 height 18
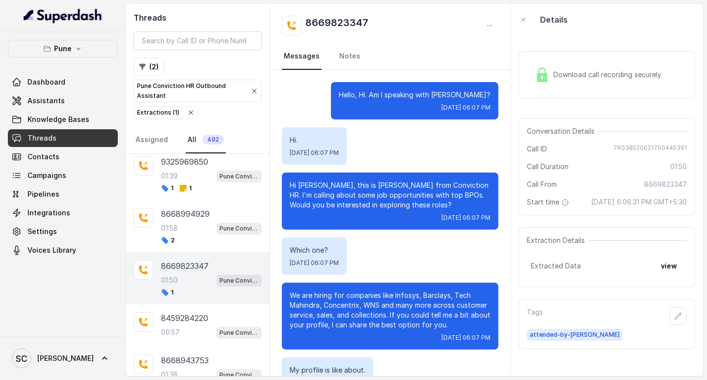
click at [342, 22] on h2 "8669823347" at bounding box center [337, 26] width 63 height 20
click at [675, 325] on button "button" at bounding box center [679, 316] width 18 height 18
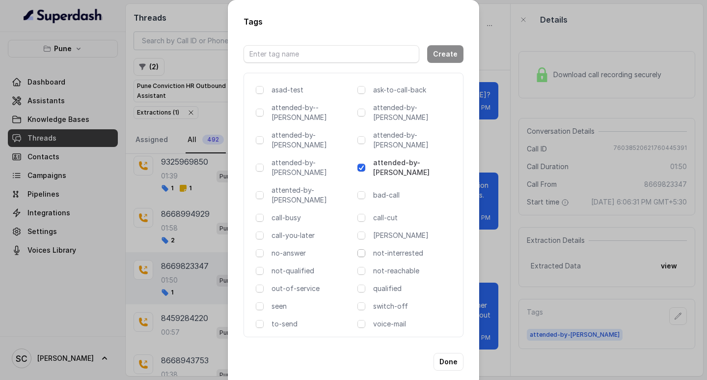
click at [361, 249] on span at bounding box center [362, 253] width 8 height 8
click at [455, 353] on button "Done" at bounding box center [449, 362] width 30 height 18
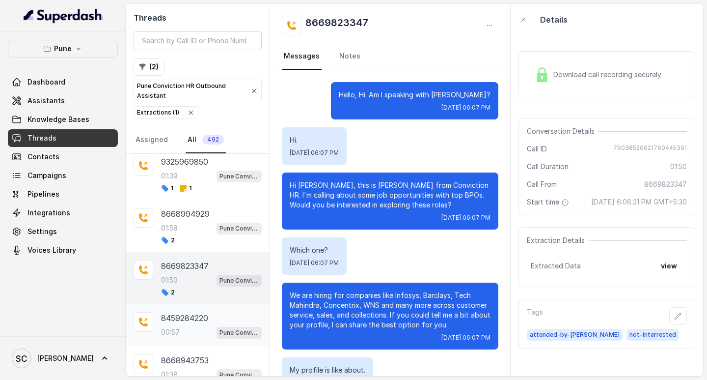
click at [157, 326] on div "8459284220 00:57 Pune Conviction HR Outbound Assistant" at bounding box center [198, 325] width 144 height 42
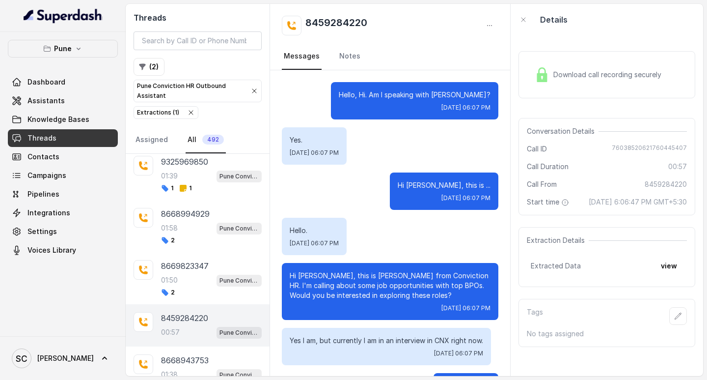
click at [381, 283] on p "Hi [PERSON_NAME], this is [PERSON_NAME] from Conviction HR. I'm calling about s…" at bounding box center [390, 285] width 201 height 29
click at [674, 320] on icon "button" at bounding box center [678, 316] width 8 height 8
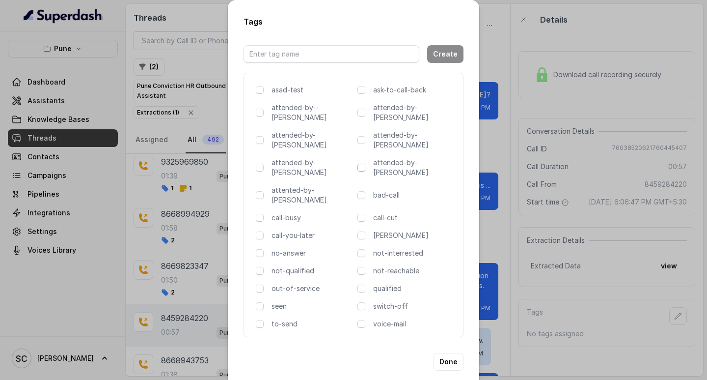
click at [363, 164] on span at bounding box center [362, 168] width 8 height 8
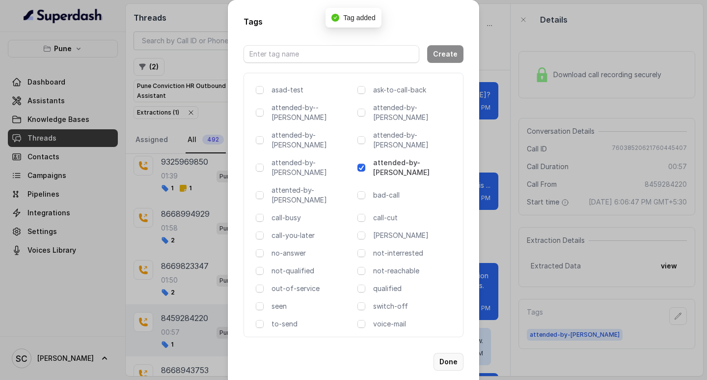
click at [447, 353] on button "Done" at bounding box center [449, 362] width 30 height 18
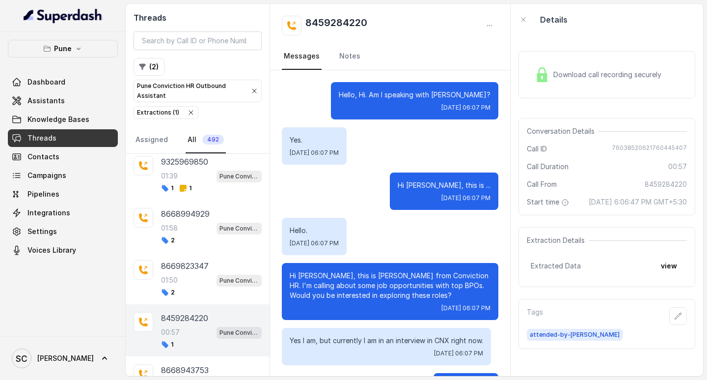
click at [355, 173] on div "Hi [PERSON_NAME], this is ... [DATE] 06:07 PM" at bounding box center [390, 190] width 217 height 37
click at [674, 320] on icon "button" at bounding box center [678, 316] width 8 height 8
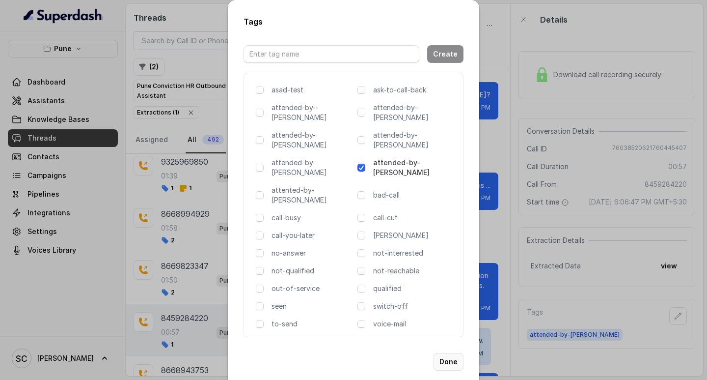
click at [448, 353] on button "Done" at bounding box center [449, 362] width 30 height 18
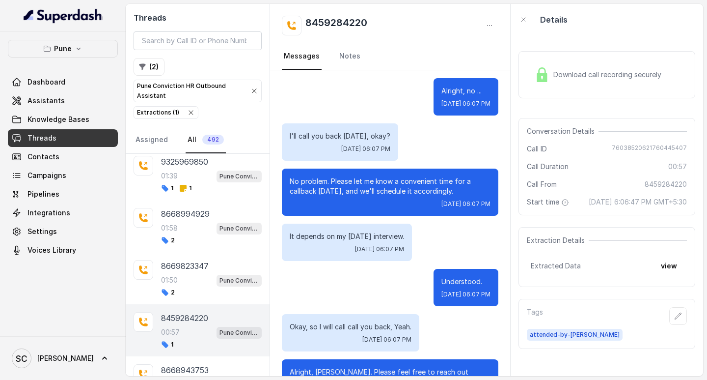
scroll to position [447, 0]
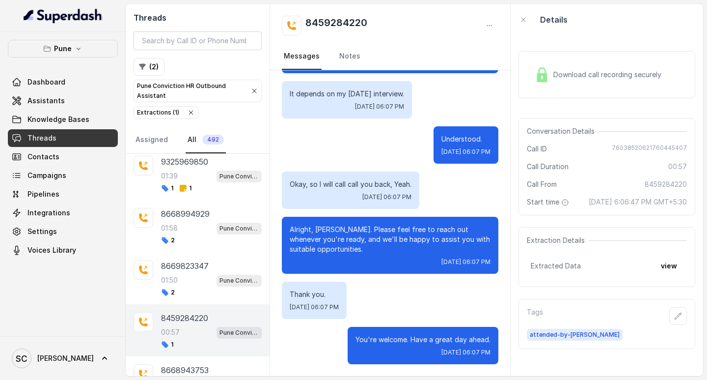
click at [378, 285] on div "Thank you. [DATE] 06:07 PM" at bounding box center [390, 299] width 217 height 37
click at [676, 325] on button "button" at bounding box center [679, 316] width 18 height 18
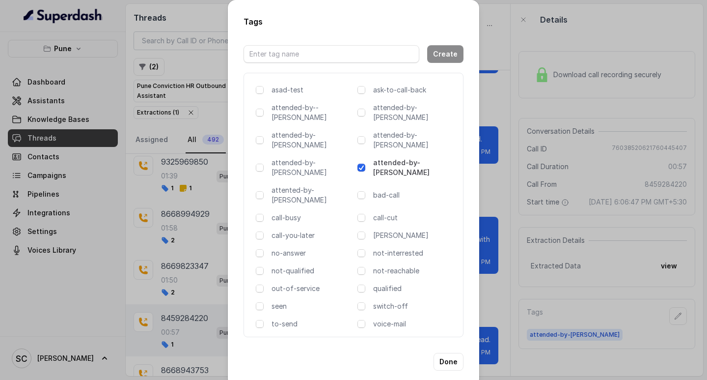
click at [522, 240] on div "Tags Create asad-test ask-to-call-back attended-by--[PERSON_NAME] attended-by-[…" at bounding box center [353, 190] width 707 height 380
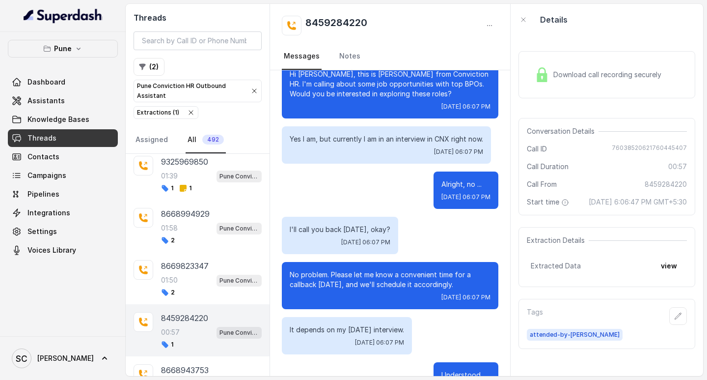
scroll to position [5, 0]
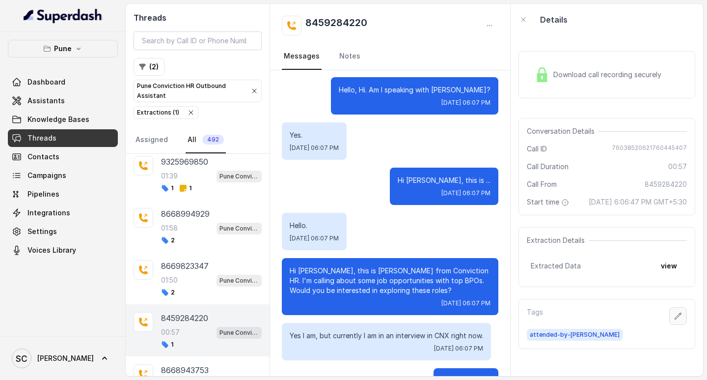
click at [675, 319] on icon "button" at bounding box center [678, 315] width 6 height 6
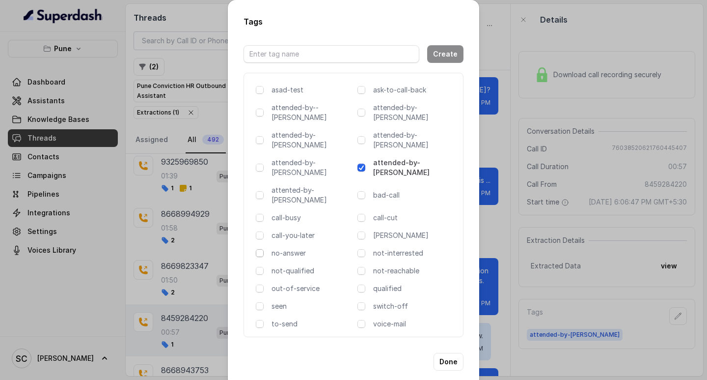
click at [259, 249] on span at bounding box center [260, 253] width 8 height 8
click at [457, 353] on button "Done" at bounding box center [449, 362] width 30 height 18
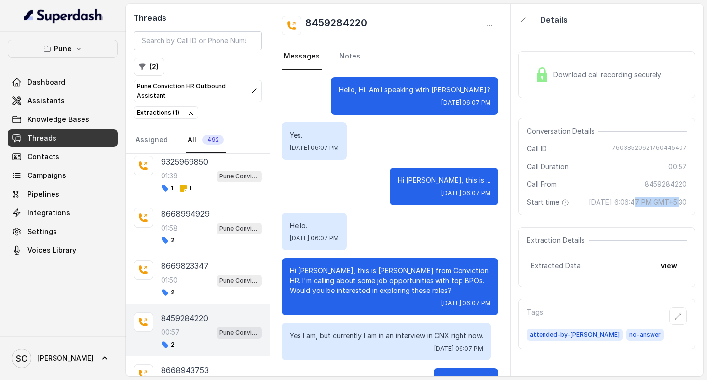
drag, startPoint x: 617, startPoint y: 201, endPoint x: 673, endPoint y: 202, distance: 56.5
click at [673, 202] on span "[DATE] 6:06:47 PM GMT+5:30" at bounding box center [638, 202] width 98 height 10
click at [324, 18] on h2 "8459284220" at bounding box center [337, 26] width 62 height 20
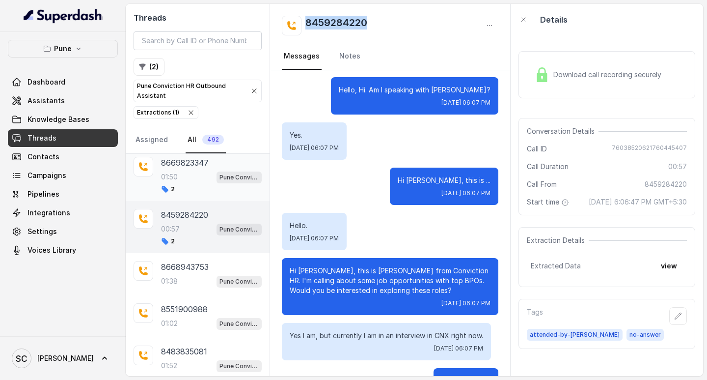
scroll to position [1507, 0]
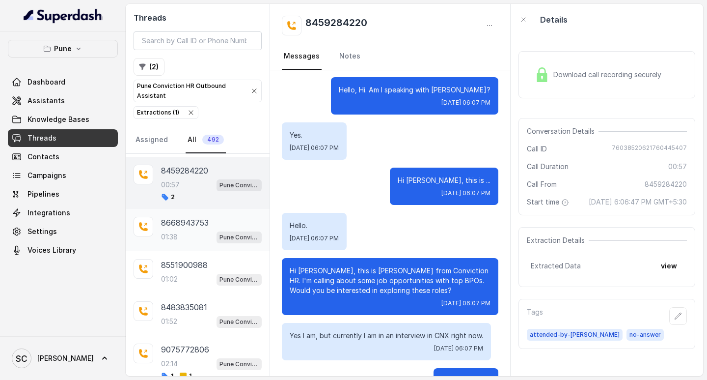
click at [202, 238] on div "01:38 Pune Conviction HR Outbound Assistant" at bounding box center [211, 236] width 101 height 13
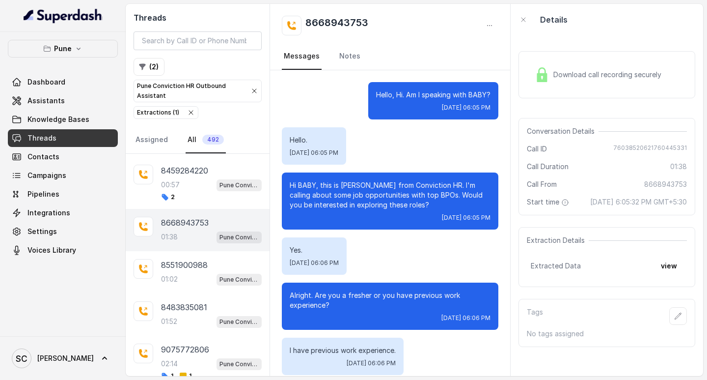
scroll to position [748, 0]
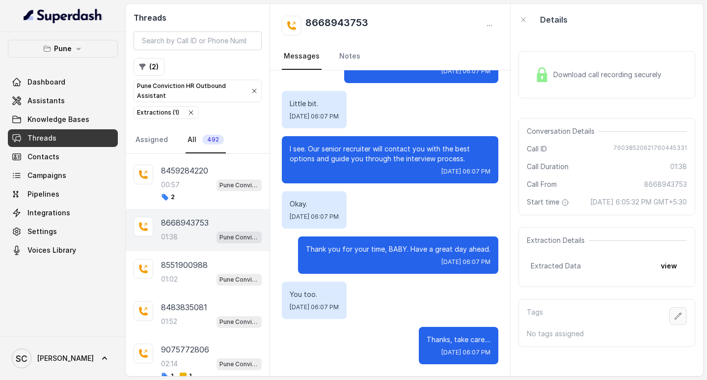
click at [674, 320] on icon "button" at bounding box center [678, 316] width 8 height 8
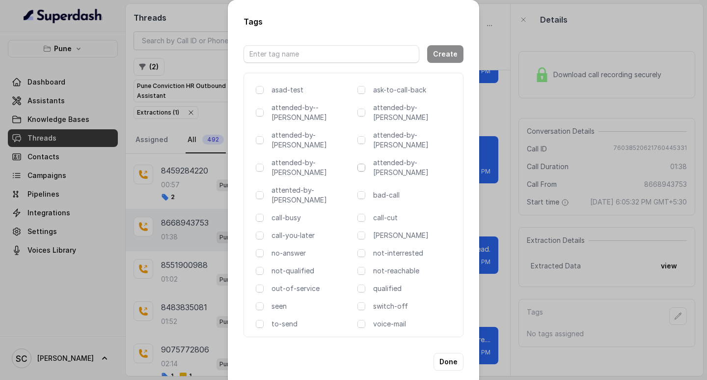
click at [360, 164] on span at bounding box center [362, 168] width 8 height 8
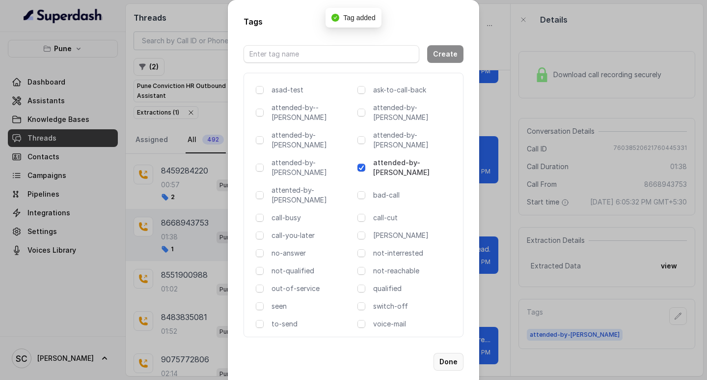
click at [444, 353] on button "Done" at bounding box center [449, 362] width 30 height 18
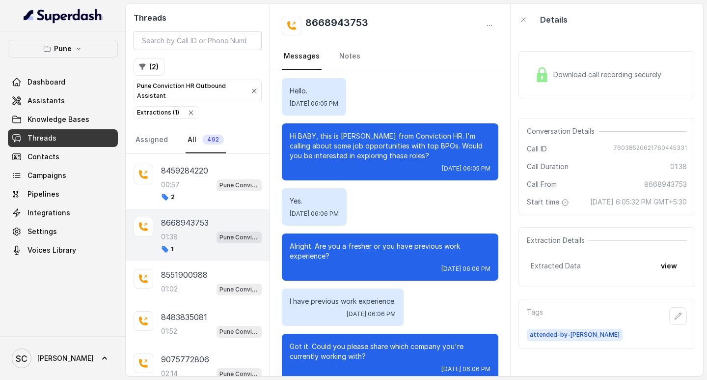
scroll to position [0, 0]
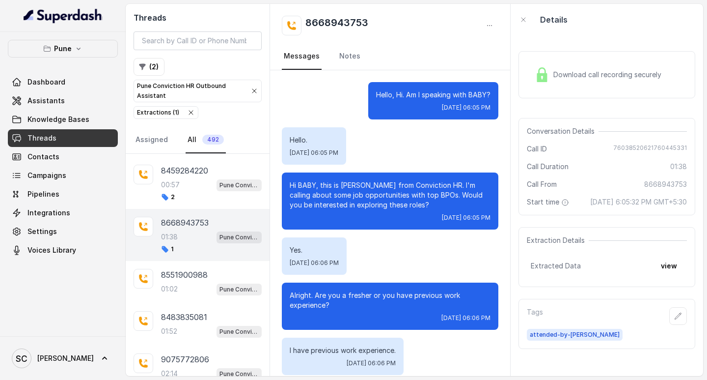
click at [336, 19] on h2 "8668943753" at bounding box center [337, 26] width 63 height 20
click at [213, 274] on div "8551900988" at bounding box center [211, 275] width 101 height 12
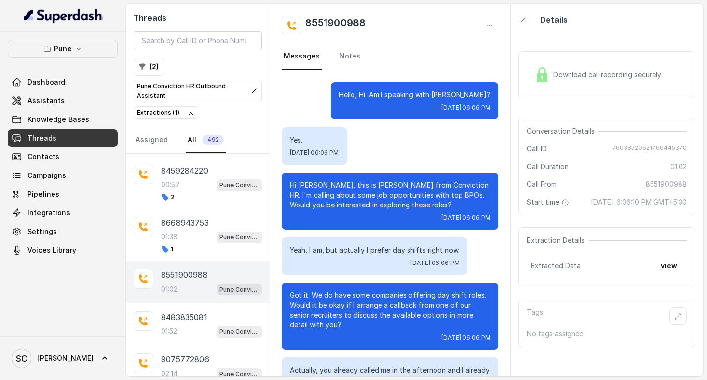
scroll to position [386, 0]
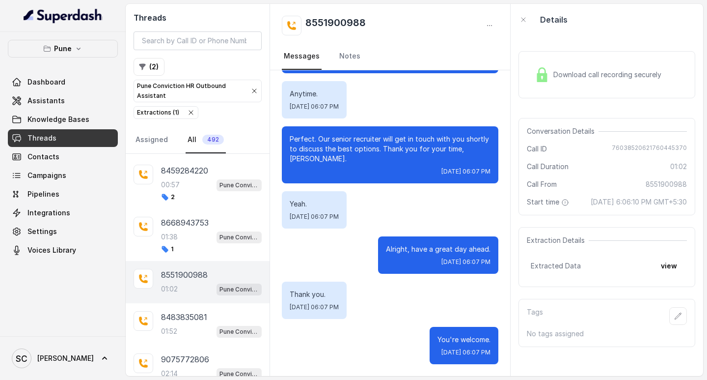
click at [333, 20] on h2 "8551900988" at bounding box center [336, 26] width 60 height 20
click at [623, 203] on span "[DATE] 6:06:10 PM GMT+5:30" at bounding box center [639, 202] width 96 height 10
click at [618, 199] on span "[DATE] 6:06:10 PM GMT+5:30" at bounding box center [639, 202] width 96 height 10
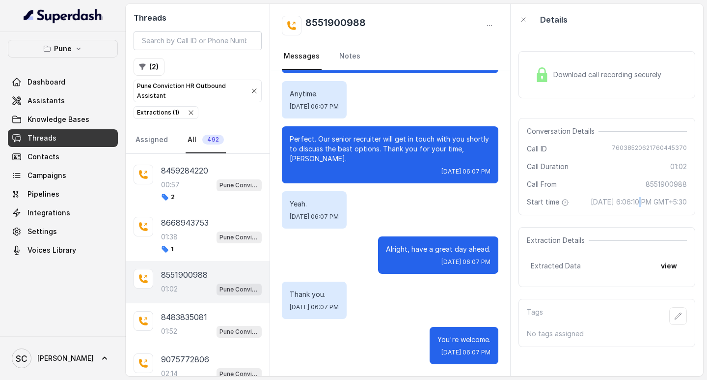
click at [618, 199] on span "[DATE] 6:06:10 PM GMT+5:30" at bounding box center [639, 202] width 96 height 10
click at [598, 187] on div "Call From [PHONE_NUMBER]" at bounding box center [607, 184] width 160 height 10
click at [674, 320] on icon "button" at bounding box center [678, 316] width 8 height 8
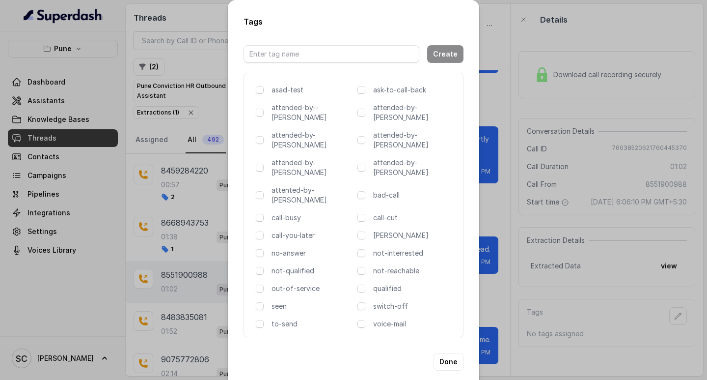
click at [362, 143] on div "asad-test ask-to-call-back attended-by--[PERSON_NAME] attended-by-[PERSON_NAME]…" at bounding box center [354, 205] width 220 height 264
click at [363, 164] on span at bounding box center [362, 168] width 8 height 8
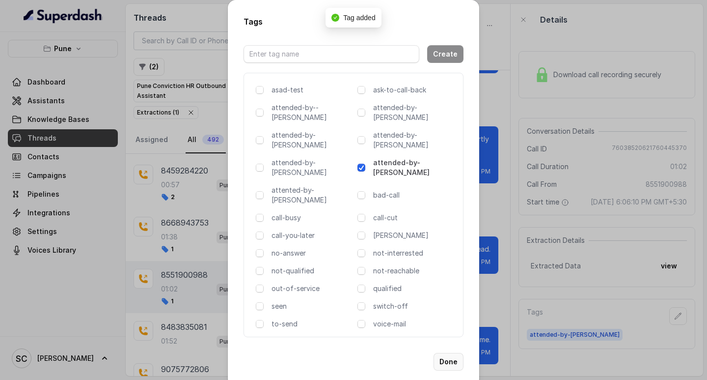
click at [454, 353] on button "Done" at bounding box center [449, 362] width 30 height 18
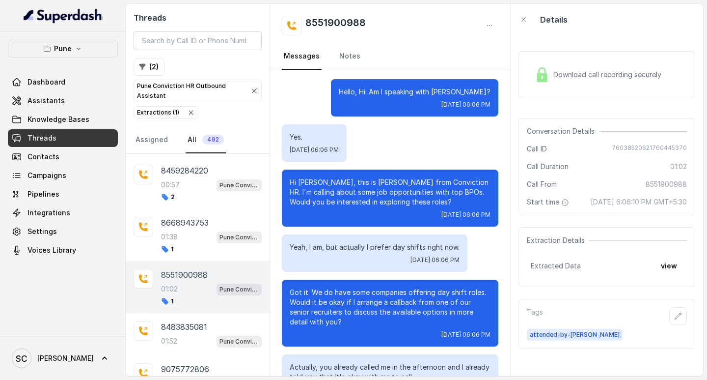
scroll to position [0, 0]
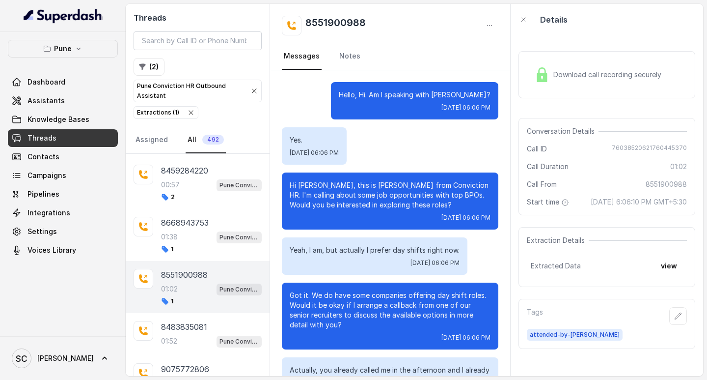
drag, startPoint x: 362, startPoint y: 246, endPoint x: 372, endPoint y: 242, distance: 11.3
click at [372, 242] on div "Yeah, I am, but actually I prefer day shifts right now. [DATE] 06:06 PM" at bounding box center [375, 255] width 186 height 37
click at [325, 23] on h2 "8551900988" at bounding box center [336, 26] width 60 height 20
click at [540, 215] on div "Conversation Details Call ID [PHONE_NUMBER] Call Duration 01:02 Call From [PHON…" at bounding box center [607, 166] width 177 height 97
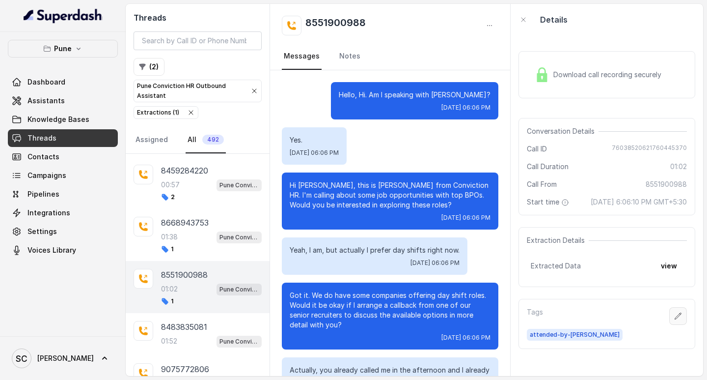
click at [674, 319] on button "button" at bounding box center [679, 316] width 18 height 18
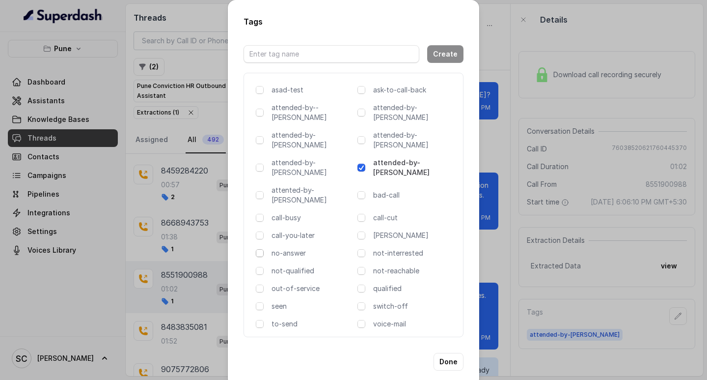
click at [259, 249] on span at bounding box center [260, 253] width 8 height 8
click at [447, 353] on button "Done" at bounding box center [449, 362] width 30 height 18
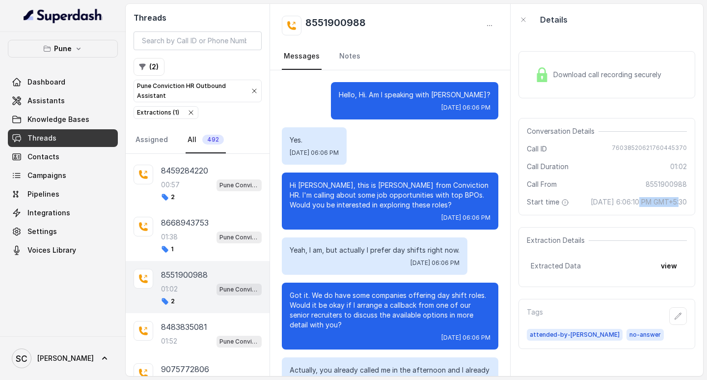
drag, startPoint x: 618, startPoint y: 200, endPoint x: 663, endPoint y: 198, distance: 44.7
click at [663, 198] on span "[DATE] 6:06:10 PM GMT+5:30" at bounding box center [639, 202] width 96 height 10
click at [601, 174] on div "Conversation Details Call ID [PHONE_NUMBER] Call Duration 01:02 Call From [PHON…" at bounding box center [607, 166] width 177 height 97
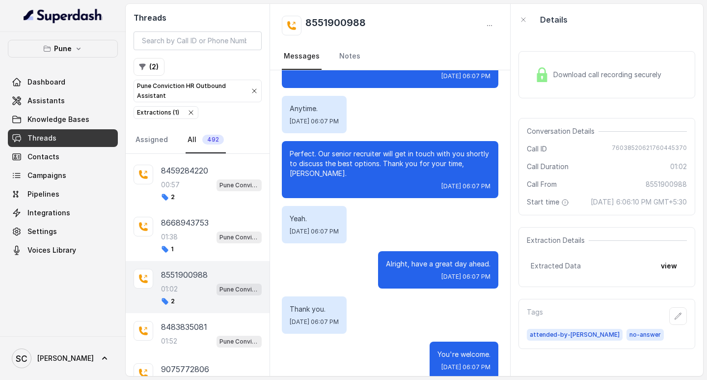
scroll to position [386, 0]
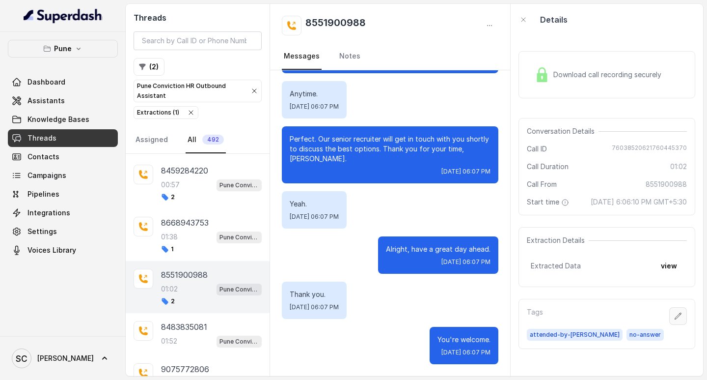
click at [674, 320] on icon "button" at bounding box center [678, 316] width 8 height 8
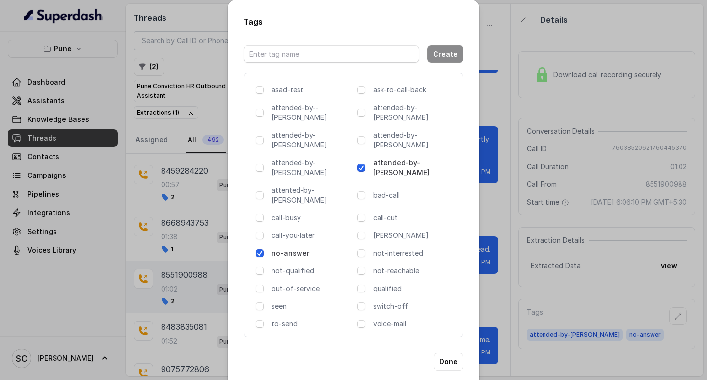
click at [256, 249] on span at bounding box center [260, 253] width 8 height 8
click at [485, 195] on div "Tags Create asad-test ask-to-call-back attended-by--[PERSON_NAME] attended-by-[…" at bounding box center [353, 190] width 707 height 380
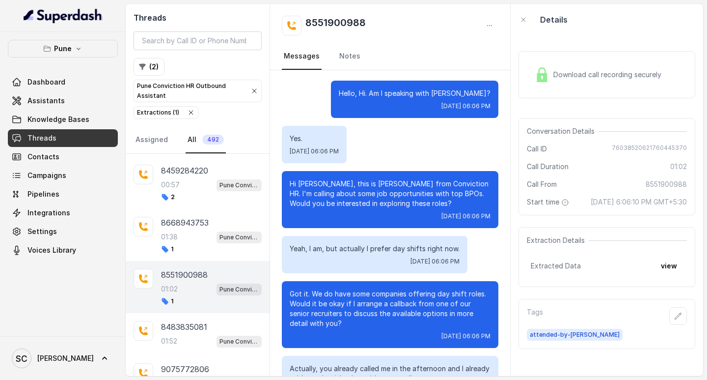
scroll to position [0, 0]
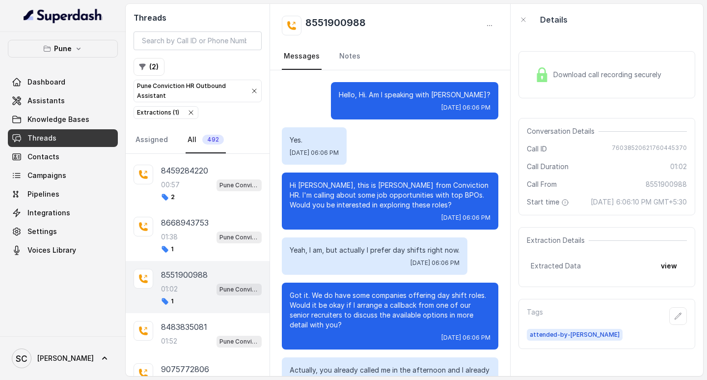
click at [317, 24] on h2 "8551900988" at bounding box center [336, 26] width 60 height 20
click at [385, 19] on div "8551900988" at bounding box center [390, 26] width 217 height 20
click at [674, 320] on icon "button" at bounding box center [678, 316] width 8 height 8
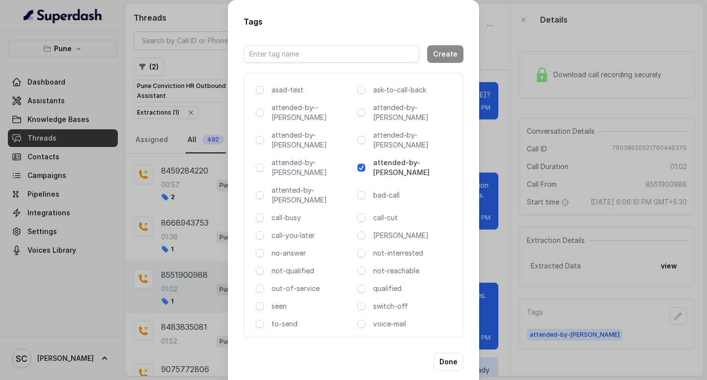
click at [499, 192] on div "Tags Create asad-test ask-to-call-back attended-by--[PERSON_NAME] attended-by-[…" at bounding box center [353, 190] width 707 height 380
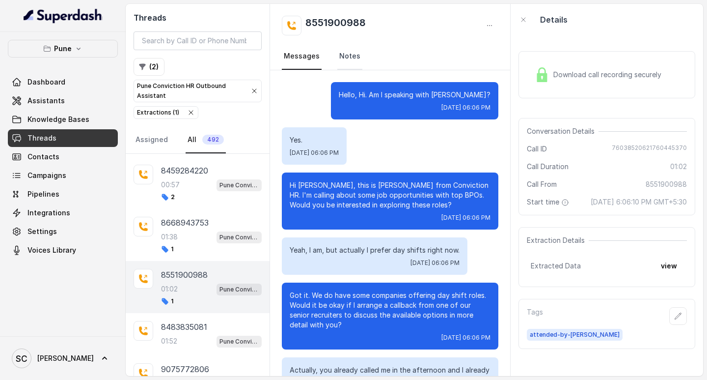
click at [348, 58] on link "Notes" at bounding box center [349, 56] width 25 height 27
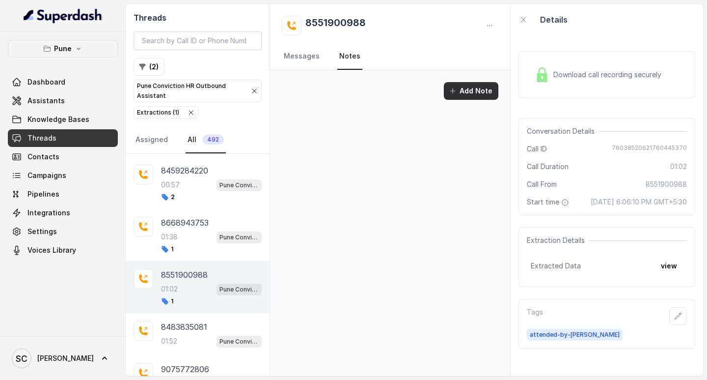
click at [455, 93] on icon "button" at bounding box center [453, 91] width 8 height 8
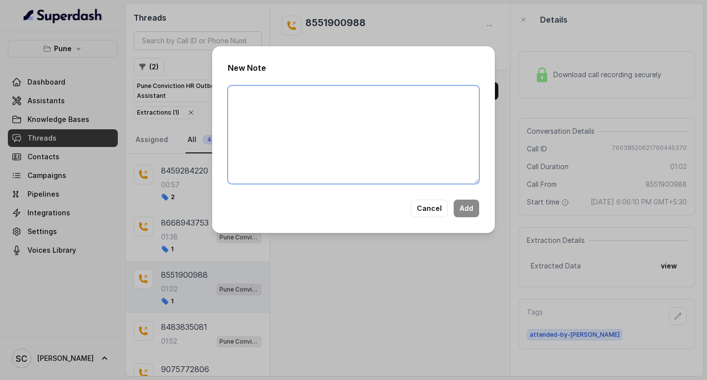
click at [322, 86] on textarea at bounding box center [354, 134] width 252 height 98
click at [274, 103] on textarea at bounding box center [354, 134] width 252 height 98
paste textarea "Name: Number: Recruiter: Name of attender: Comments: AI Improvement:"
click at [271, 99] on textarea "Name: Number: Recruiter: Name of attender: Comments: AI Improvement:" at bounding box center [354, 134] width 252 height 98
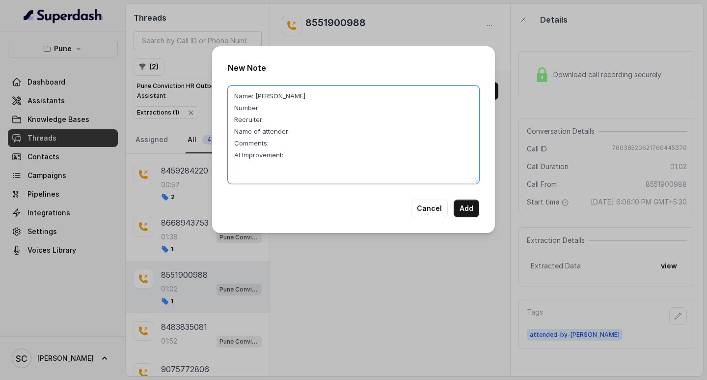
click at [270, 104] on textarea "Name: [PERSON_NAME] Number: Recruiter: Name of attender: Comments: AI Improveme…" at bounding box center [354, 134] width 252 height 98
click at [278, 123] on textarea "Name: [PERSON_NAME] Number: 855190098 Recruiter: Name of attender: Comments: AI…" at bounding box center [354, 134] width 252 height 98
click at [294, 135] on textarea "Name: [PERSON_NAME] Number: 855190098 Recruiter: [PERSON_NAME] Name of attender…" at bounding box center [354, 134] width 252 height 98
click at [286, 144] on textarea "Name: [PERSON_NAME] Number: 855190098 Recruiter: [PERSON_NAME] Name of attender…" at bounding box center [354, 134] width 252 height 98
click at [305, 153] on textarea "Name: [PERSON_NAME] Number: 855190098 Recruiter: [PERSON_NAME] Name of attender…" at bounding box center [354, 134] width 252 height 98
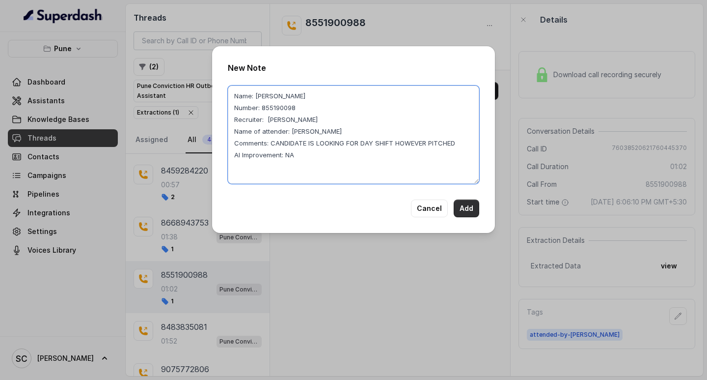
type textarea "Name: [PERSON_NAME] Number: 855190098 Recruiter: [PERSON_NAME] Name of attender…"
click at [471, 206] on button "Add" at bounding box center [467, 208] width 26 height 18
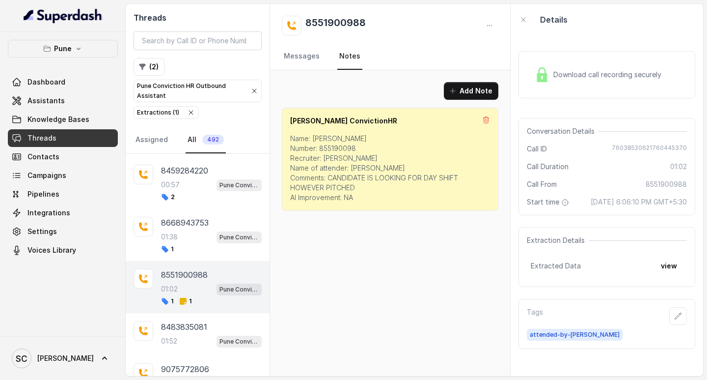
click at [357, 185] on p "Name: [PERSON_NAME] Number: 855190098 Recruiter: [PERSON_NAME] Name of attender…" at bounding box center [390, 168] width 200 height 69
click at [485, 119] on icon at bounding box center [486, 120] width 8 height 8
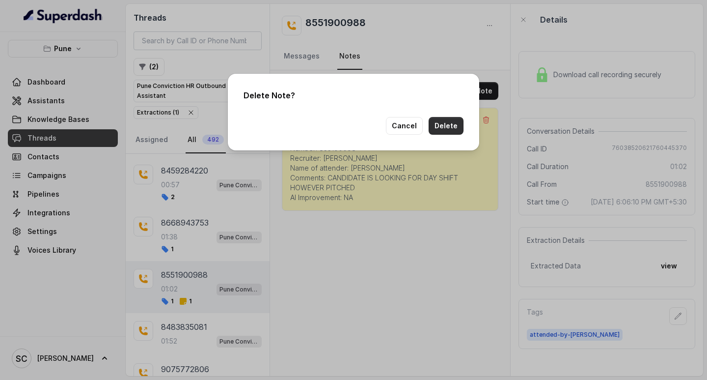
click at [443, 123] on button "Delete" at bounding box center [446, 126] width 35 height 18
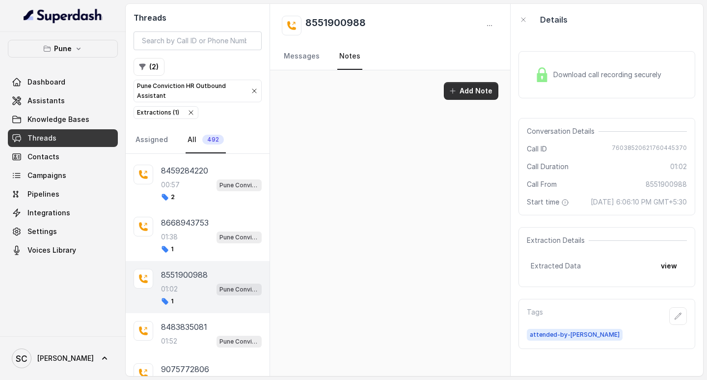
click at [469, 89] on button "Add Note" at bounding box center [471, 91] width 55 height 18
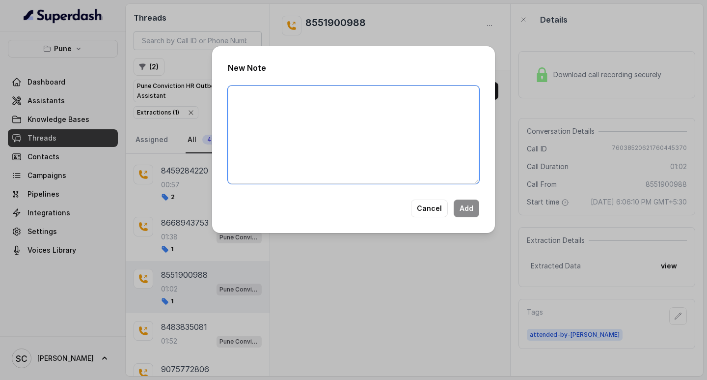
click at [285, 95] on textarea at bounding box center [354, 134] width 252 height 98
paste textarea "Name: Number: Recruiter: Name of attender: Comments: AI Improvement:"
click at [256, 94] on textarea "Name: Number: Recruiter: Name of attender: Comments: AI Improvement:" at bounding box center [354, 134] width 252 height 98
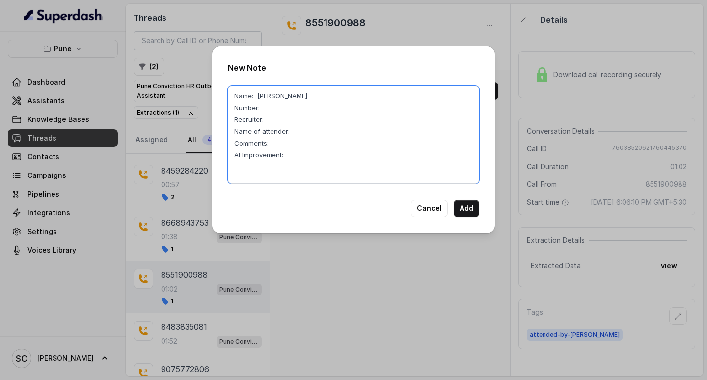
click at [267, 113] on textarea "Name: [PERSON_NAME] Number: Recruiter: Name of attender: Comments: AI Improveme…" at bounding box center [354, 134] width 252 height 98
click at [270, 119] on textarea "Name: [PERSON_NAME] Number: 8551900988 Recruiter: Name of attender: Comments: A…" at bounding box center [354, 134] width 252 height 98
click at [301, 135] on textarea "Name: [PERSON_NAME] Number: 8551900988 Recruiter: [PERSON_NAME] Name of attende…" at bounding box center [354, 134] width 252 height 98
click at [277, 144] on textarea "Name: [PERSON_NAME] Number: 8551900988 Recruiter: [PERSON_NAME] Name of attende…" at bounding box center [354, 134] width 252 height 98
click at [363, 146] on textarea "Name: [PERSON_NAME] Number: 8551900988 Recruiter: [PERSON_NAME] Name of attende…" at bounding box center [354, 134] width 252 height 98
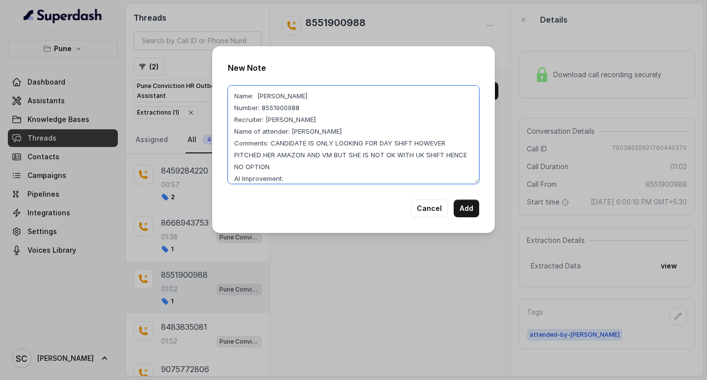
drag, startPoint x: 270, startPoint y: 143, endPoint x: 305, endPoint y: 168, distance: 42.4
click at [305, 168] on textarea "Name: [PERSON_NAME] Number: 8551900988 Recruiter: [PERSON_NAME] Name of attende…" at bounding box center [354, 134] width 252 height 98
click at [291, 177] on textarea "Name: [PERSON_NAME] Number: 8551900988 Recruiter: [PERSON_NAME] Name of attende…" at bounding box center [354, 134] width 252 height 98
type textarea "Name: [PERSON_NAME] Number: 8551900988 Recruiter: [PERSON_NAME] Name of attende…"
click at [467, 207] on button "Add" at bounding box center [467, 208] width 26 height 18
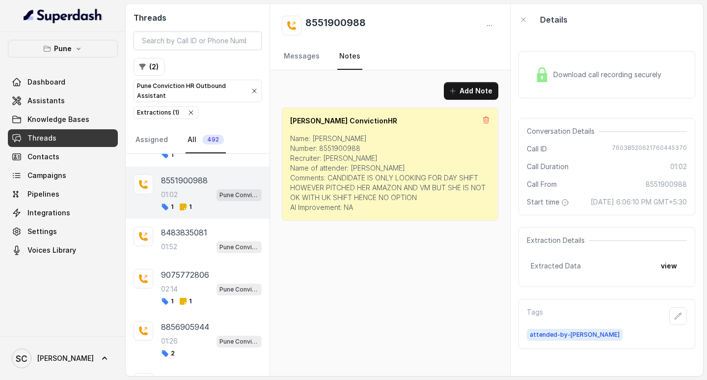
scroll to position [1605, 0]
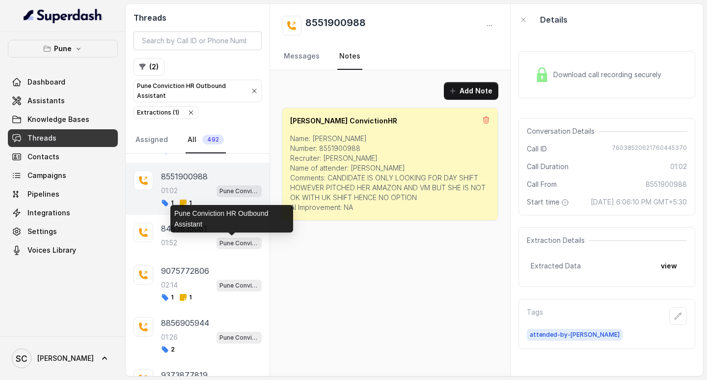
click at [193, 230] on div "Pune Conviction HR Outbound Assistant" at bounding box center [231, 219] width 123 height 28
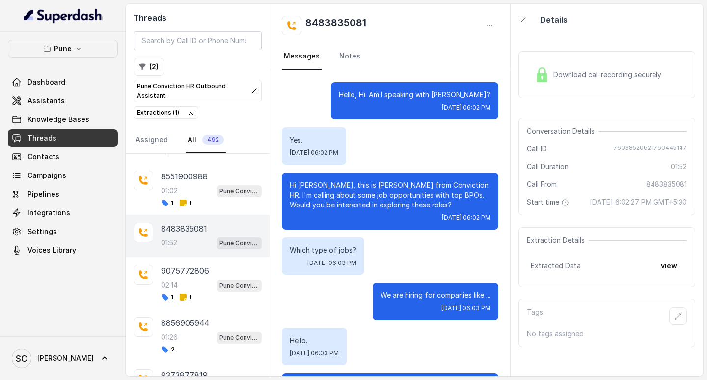
click at [339, 23] on h2 "8483835081" at bounding box center [336, 26] width 61 height 20
click at [675, 323] on button "button" at bounding box center [679, 316] width 18 height 18
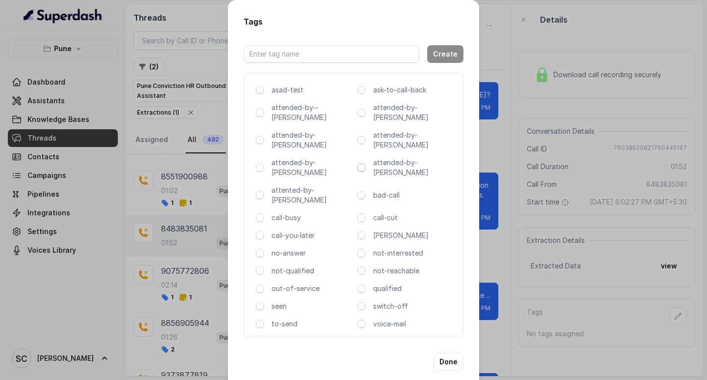
click at [364, 164] on icon at bounding box center [361, 167] width 7 height 7
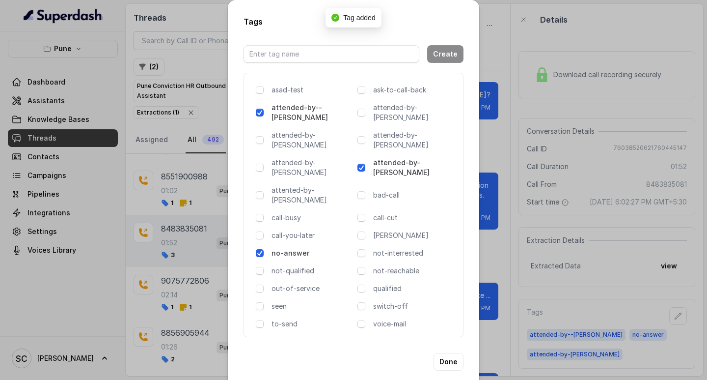
click at [365, 158] on div "attended-by-[PERSON_NAME]" at bounding box center [407, 168] width 98 height 20
click at [364, 164] on icon at bounding box center [361, 167] width 7 height 7
click at [528, 156] on div "Tags Create asad-test ask-to-call-back attended-by--[PERSON_NAME] attended-by-[…" at bounding box center [353, 190] width 707 height 380
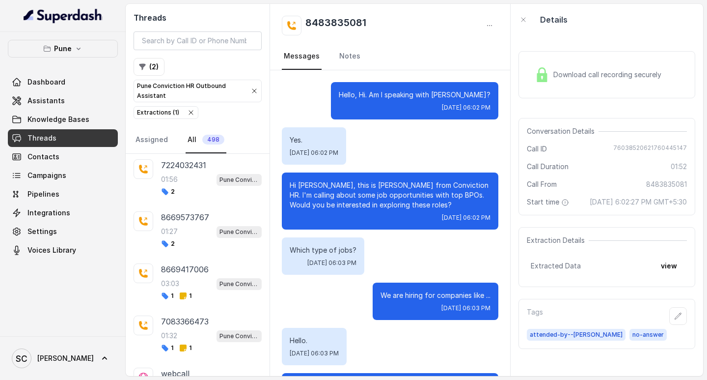
scroll to position [25689, 0]
